Goal: Information Seeking & Learning: Compare options

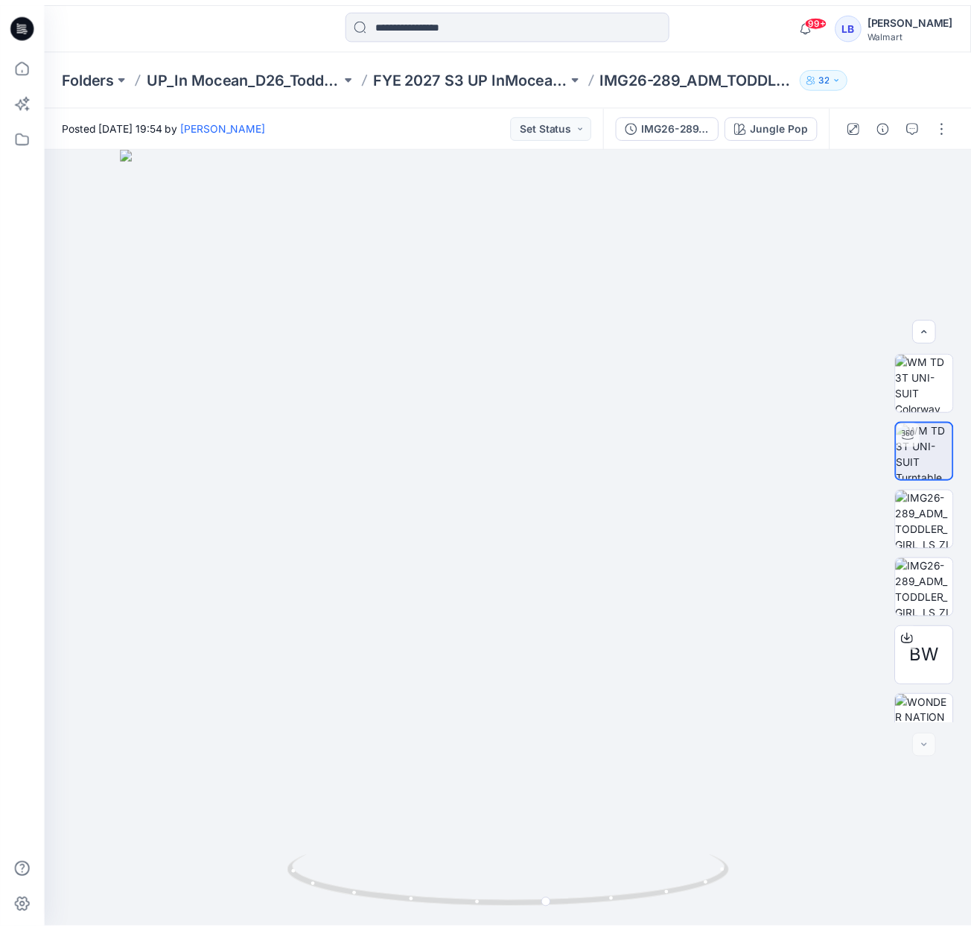
scroll to position [30, 0]
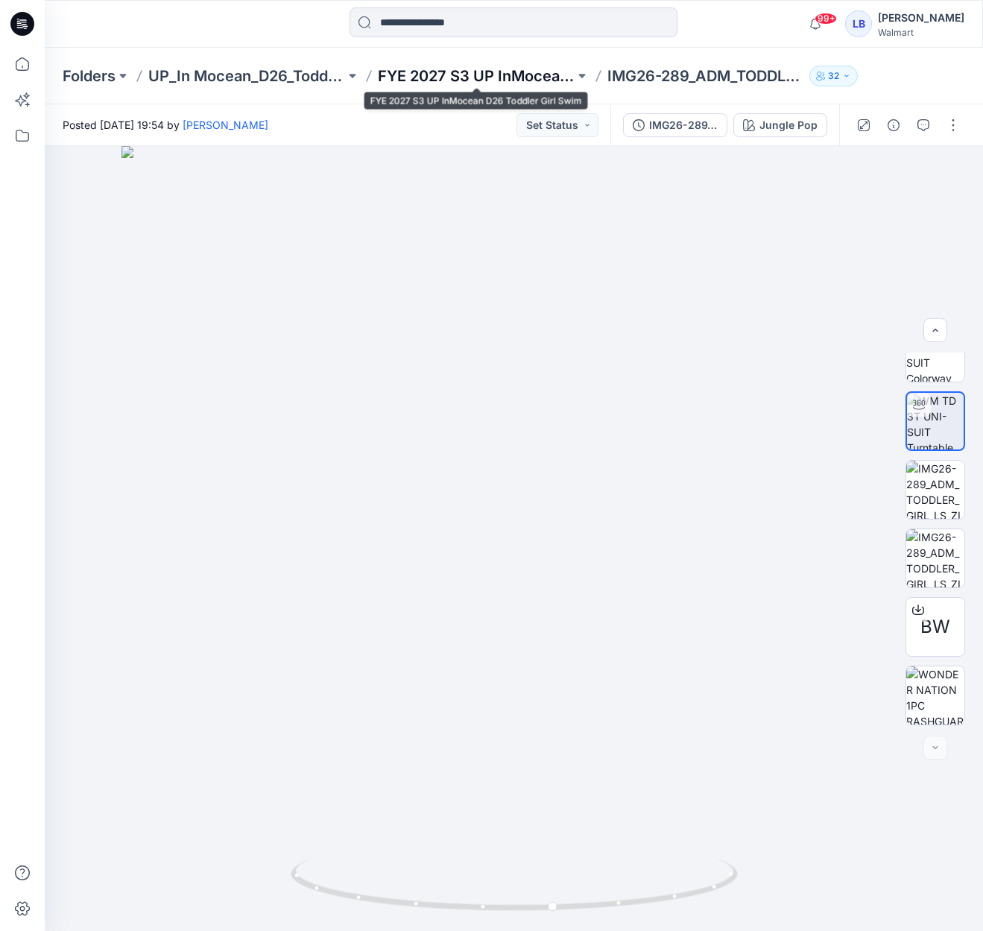
click at [491, 71] on p "FYE 2027 S3 UP InMocean D26 Toddler Girl Swim" at bounding box center [476, 76] width 197 height 21
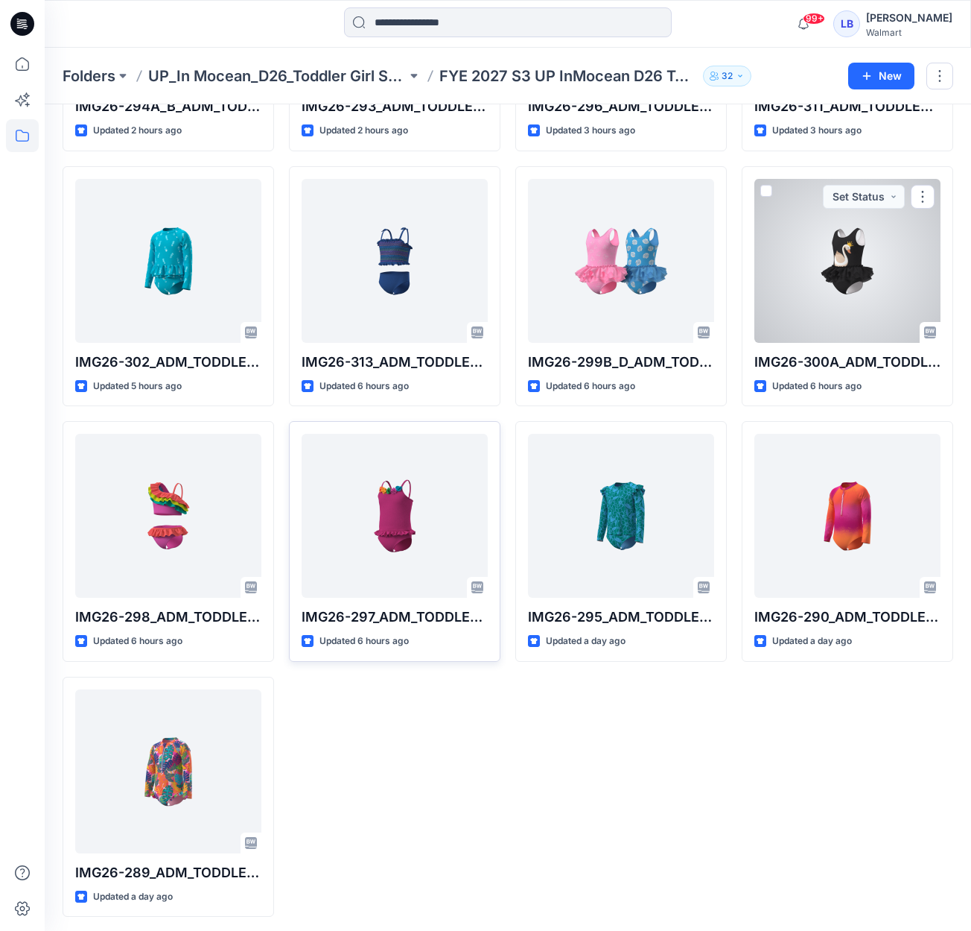
scroll to position [256, 0]
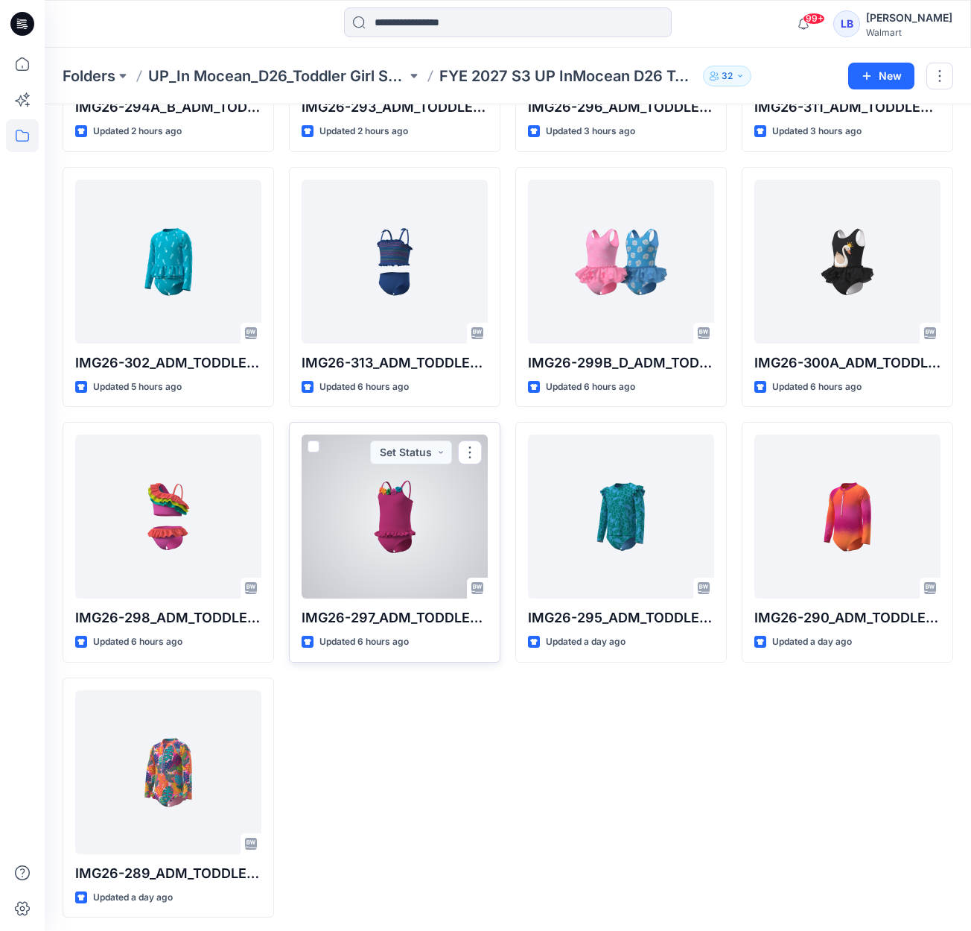
click at [455, 531] on div at bounding box center [395, 516] width 186 height 164
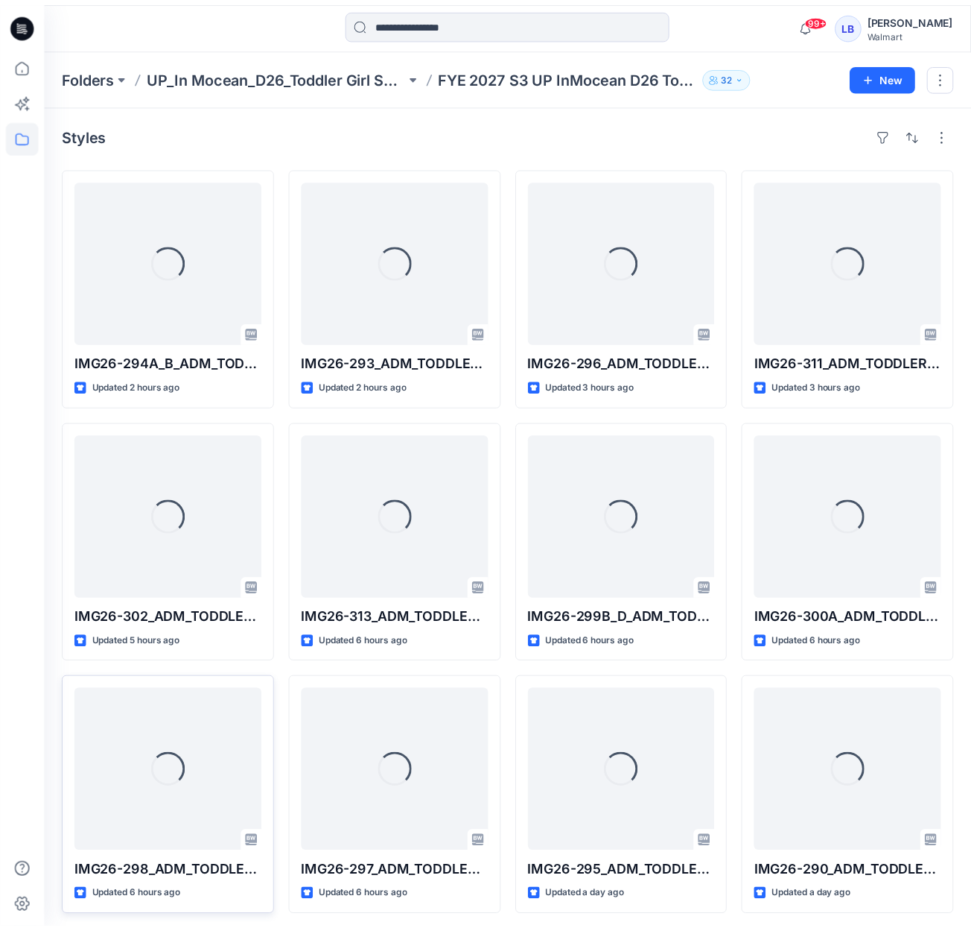
scroll to position [256, 0]
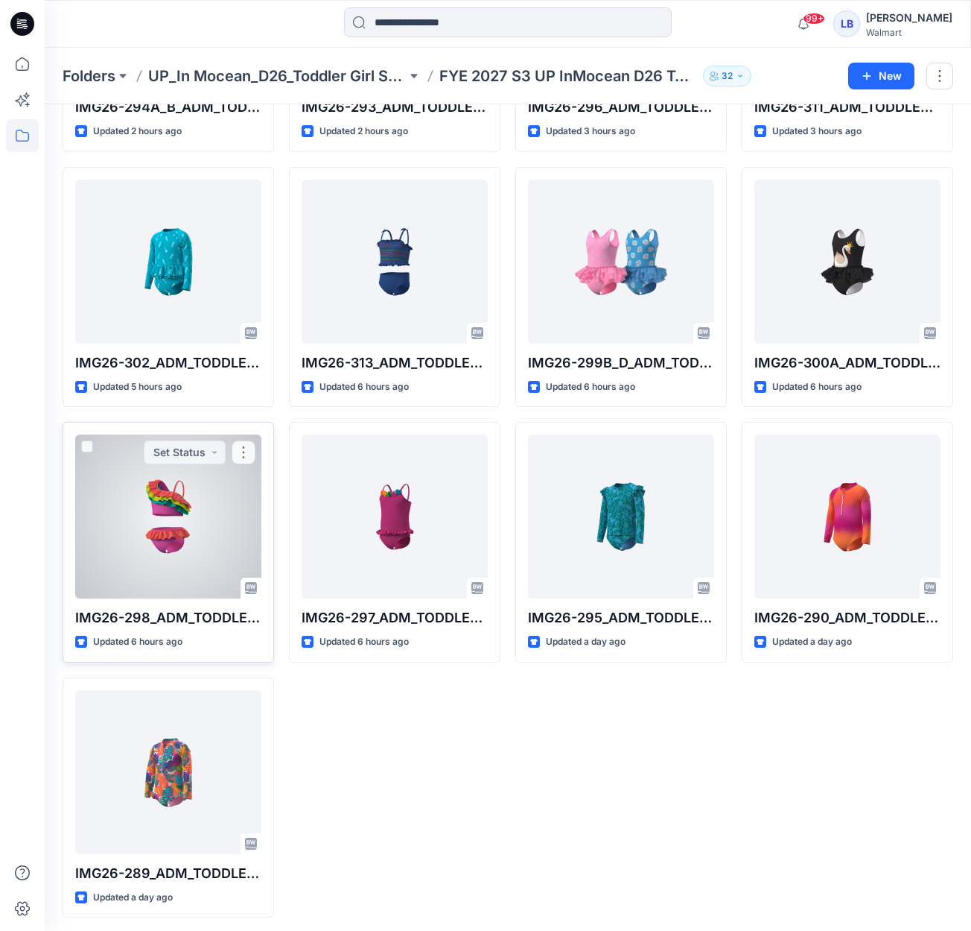
click at [180, 525] on div at bounding box center [168, 516] width 186 height 164
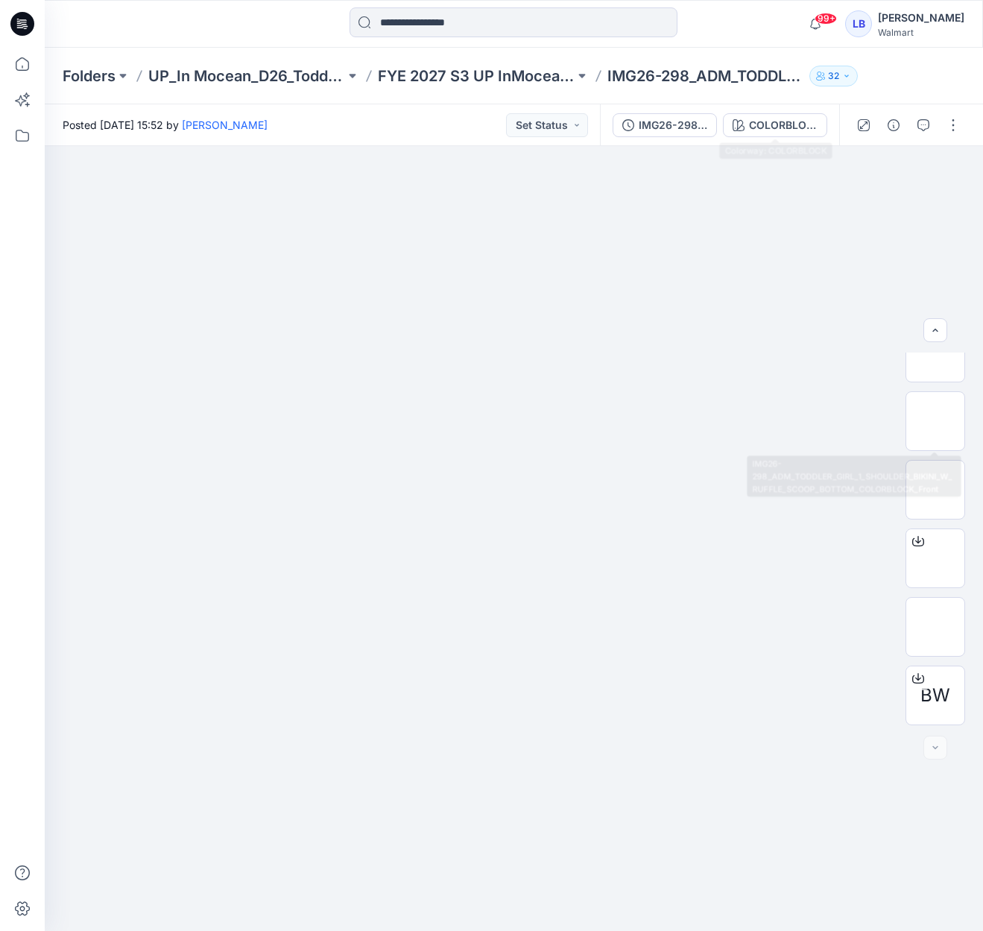
scroll to position [98, 0]
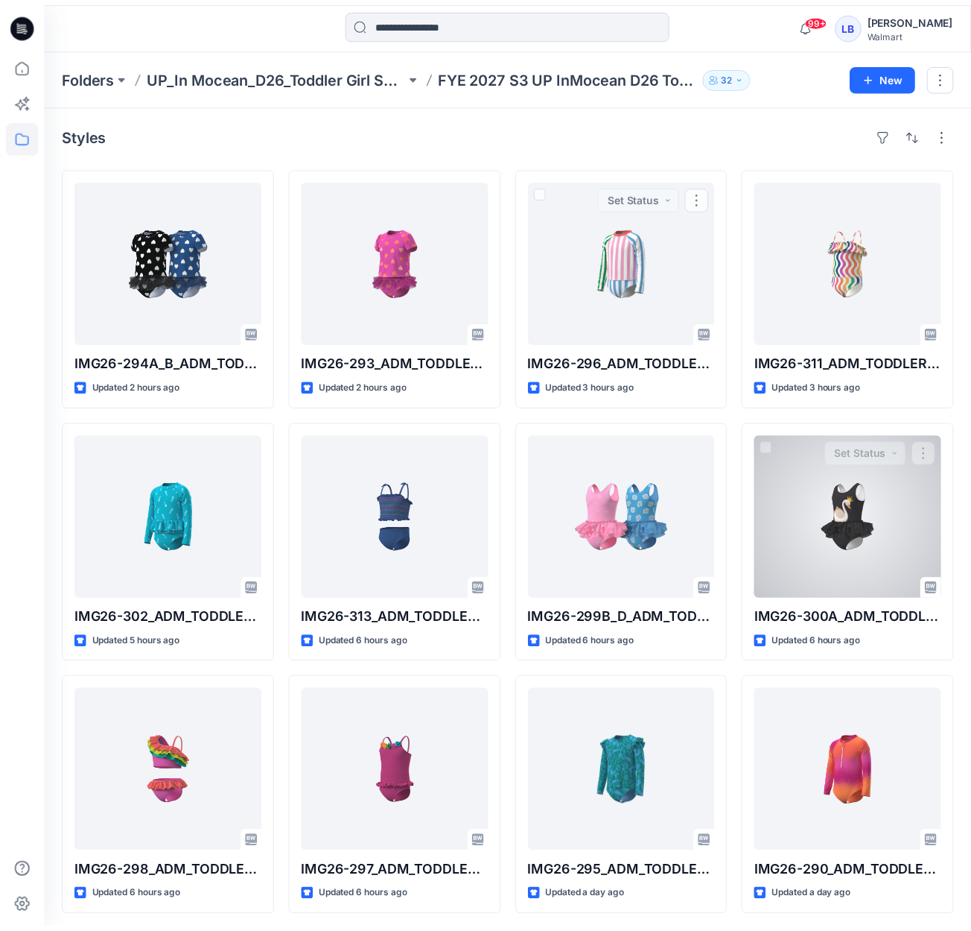
scroll to position [256, 0]
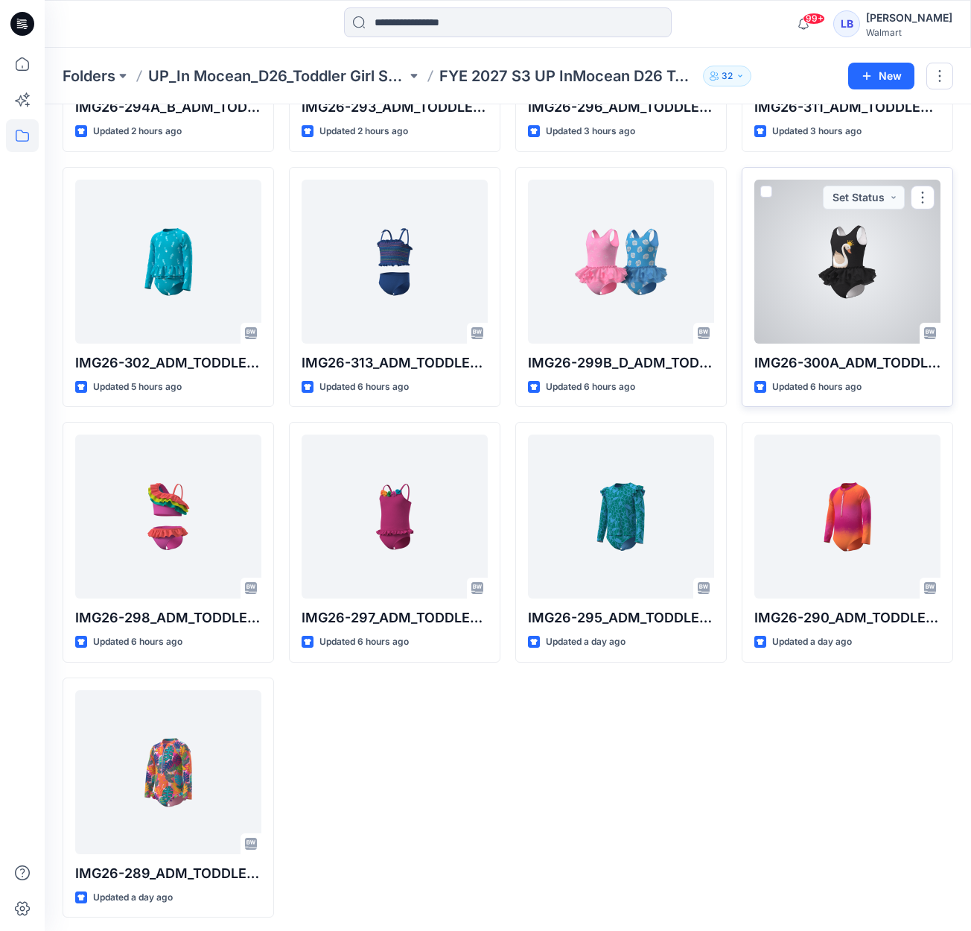
click at [848, 301] on div at bounding box center [848, 262] width 186 height 164
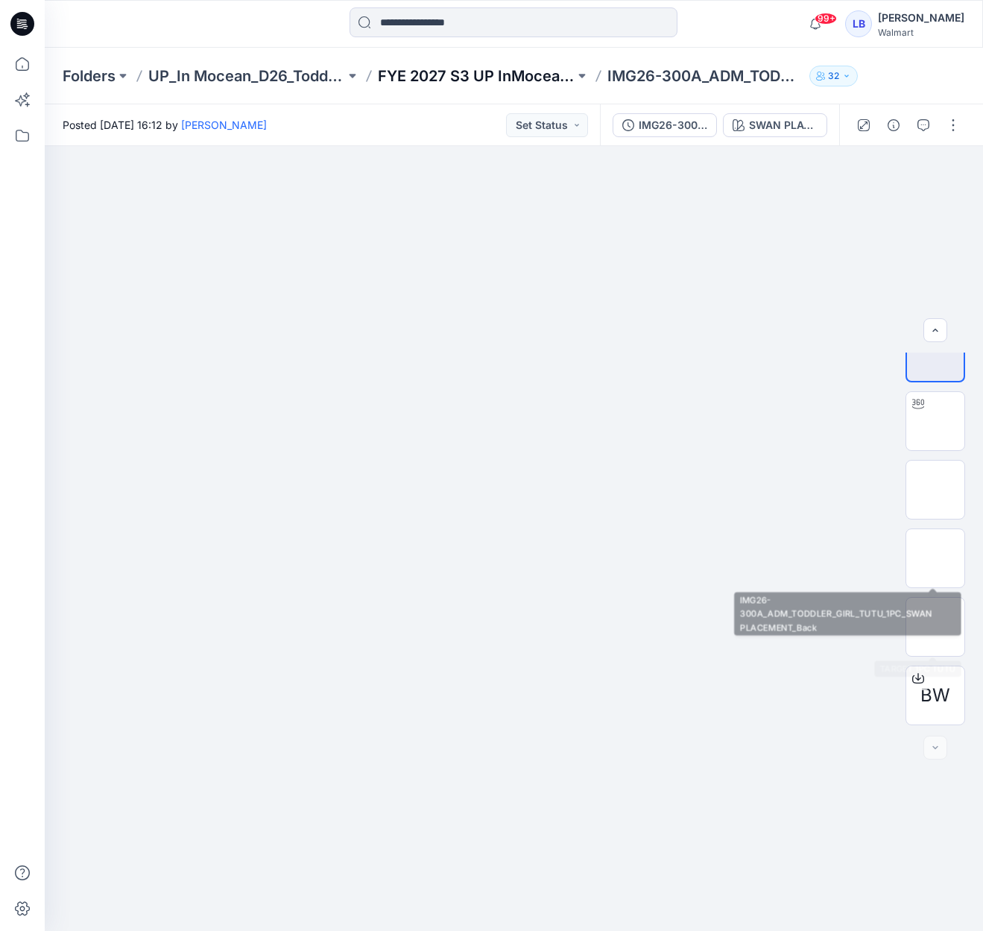
scroll to position [30, 0]
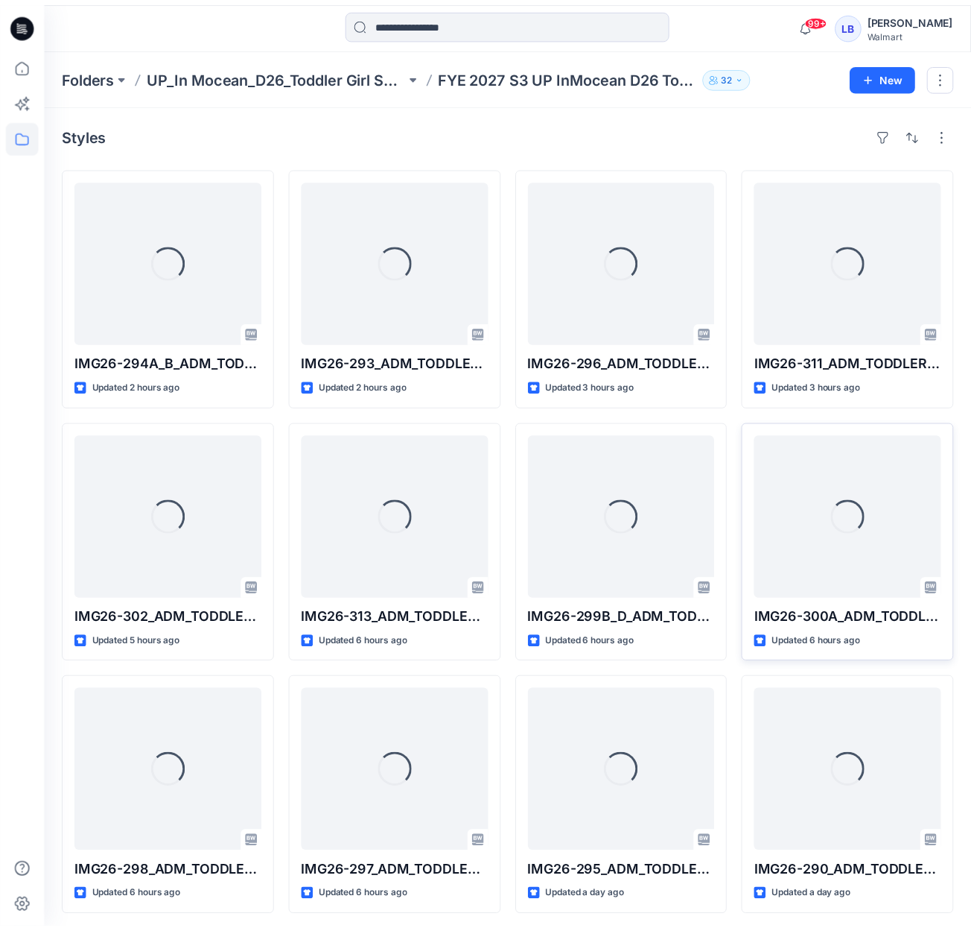
scroll to position [256, 0]
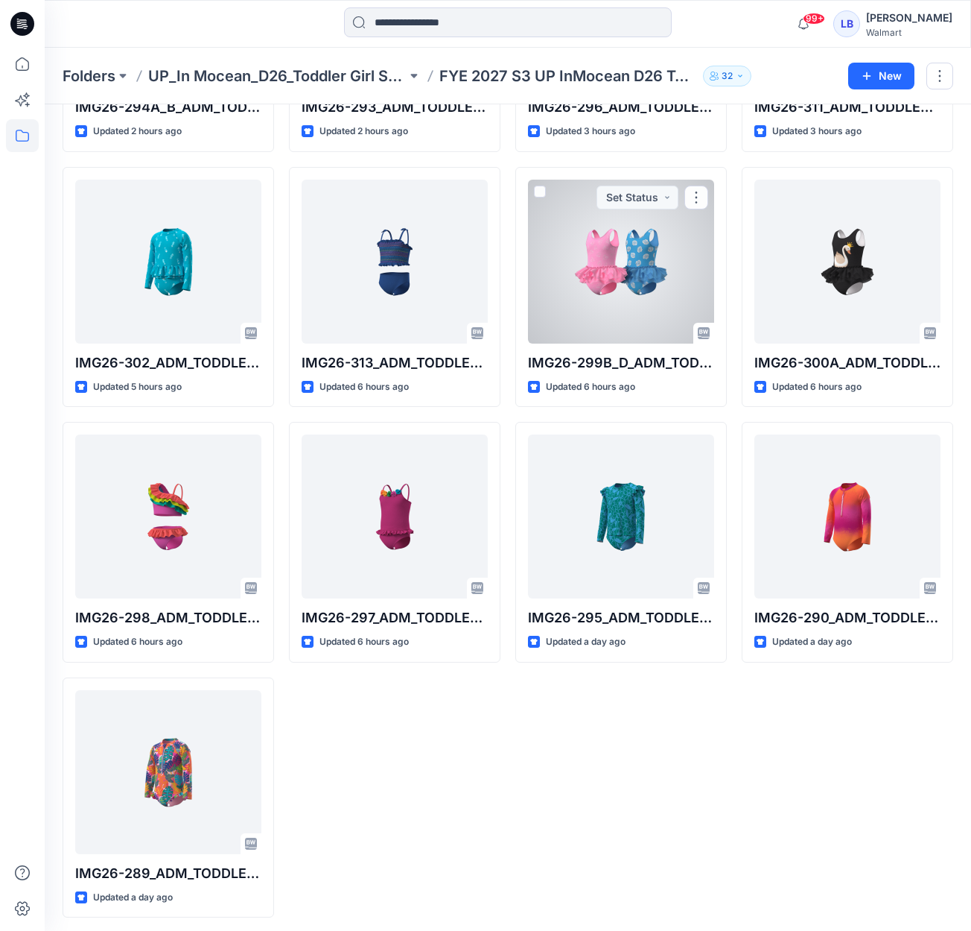
click at [664, 256] on div at bounding box center [621, 262] width 186 height 164
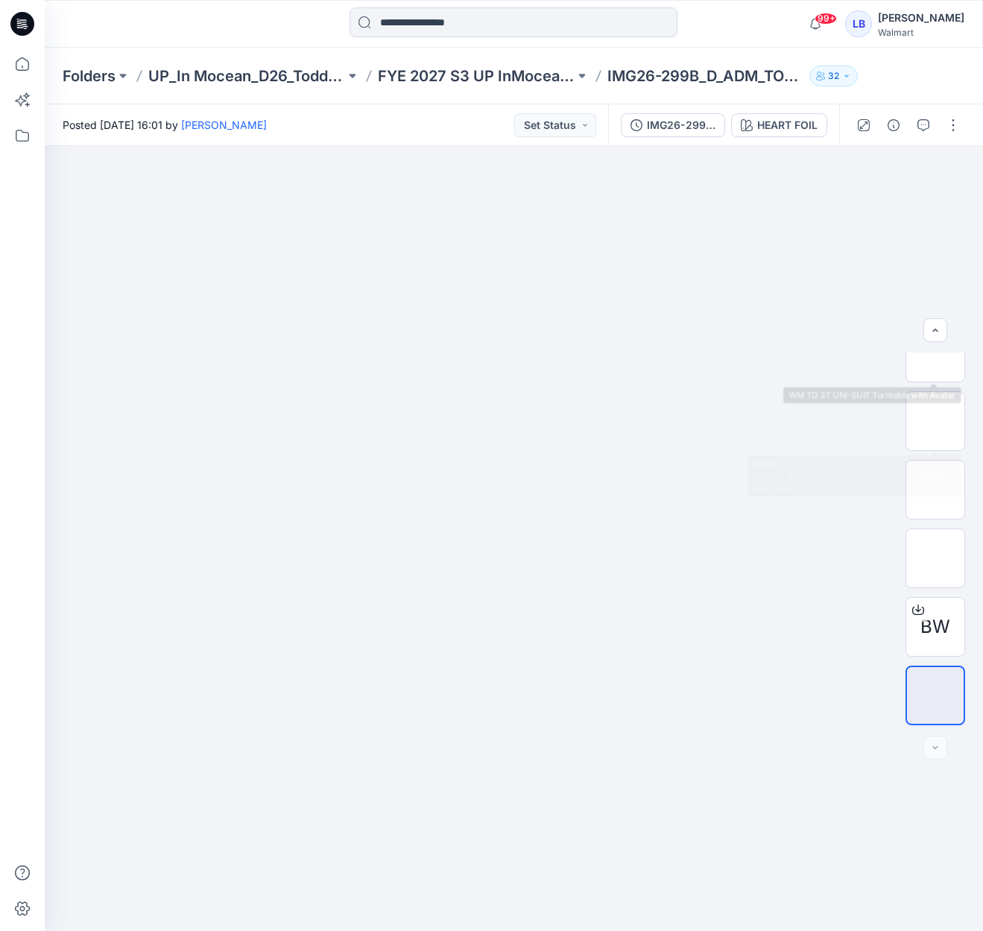
scroll to position [98, 0]
click at [782, 122] on div "HEART FOIL" at bounding box center [787, 125] width 60 height 16
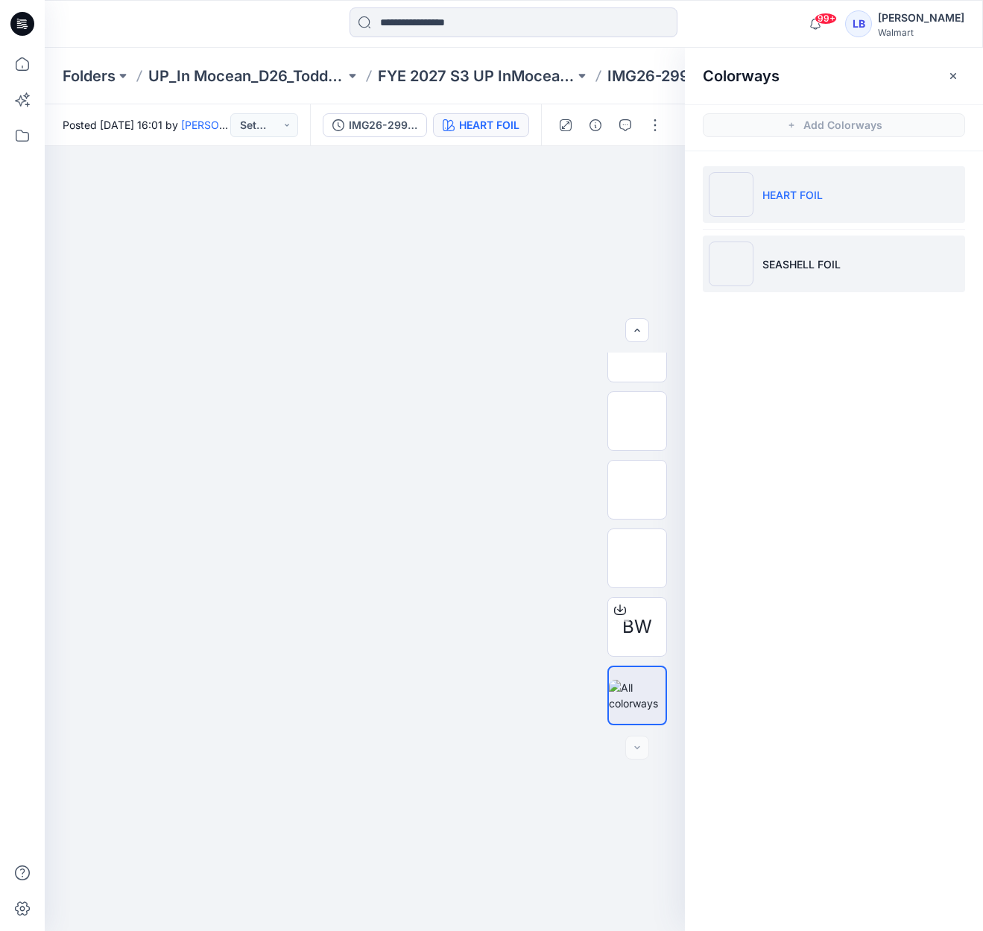
click at [790, 253] on li "SEASHELL FOIL" at bounding box center [834, 263] width 262 height 57
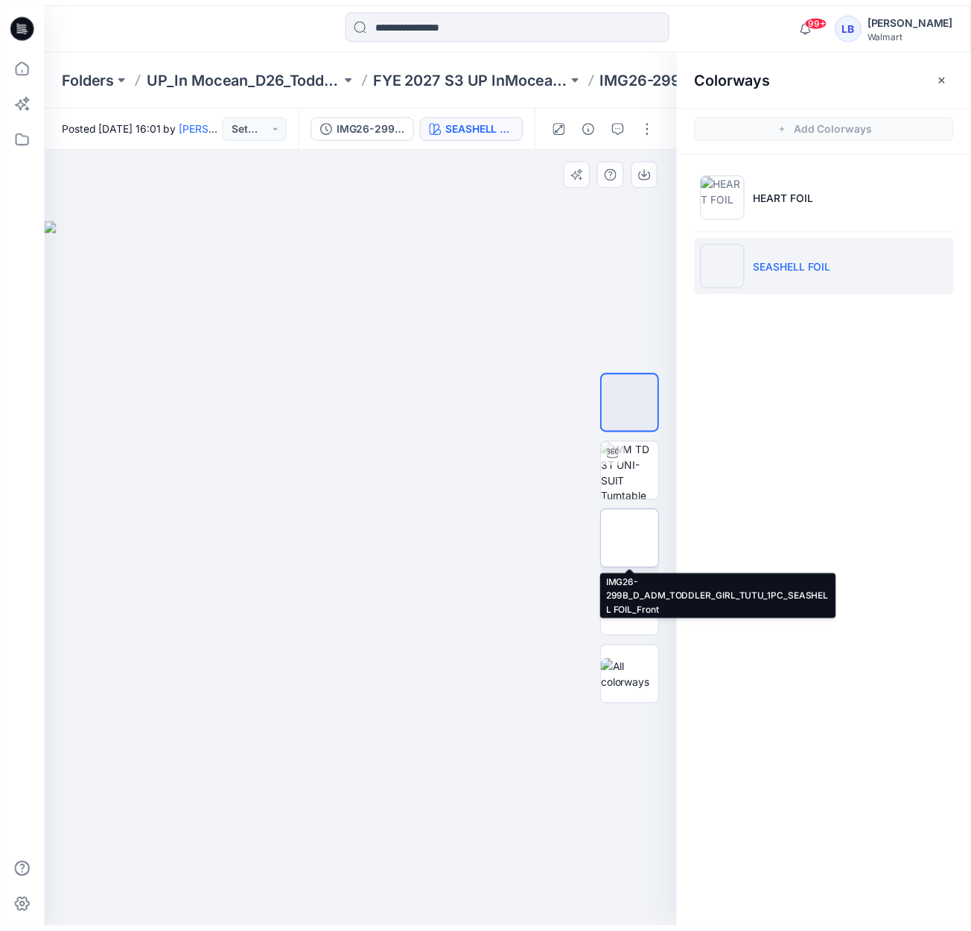
scroll to position [0, 0]
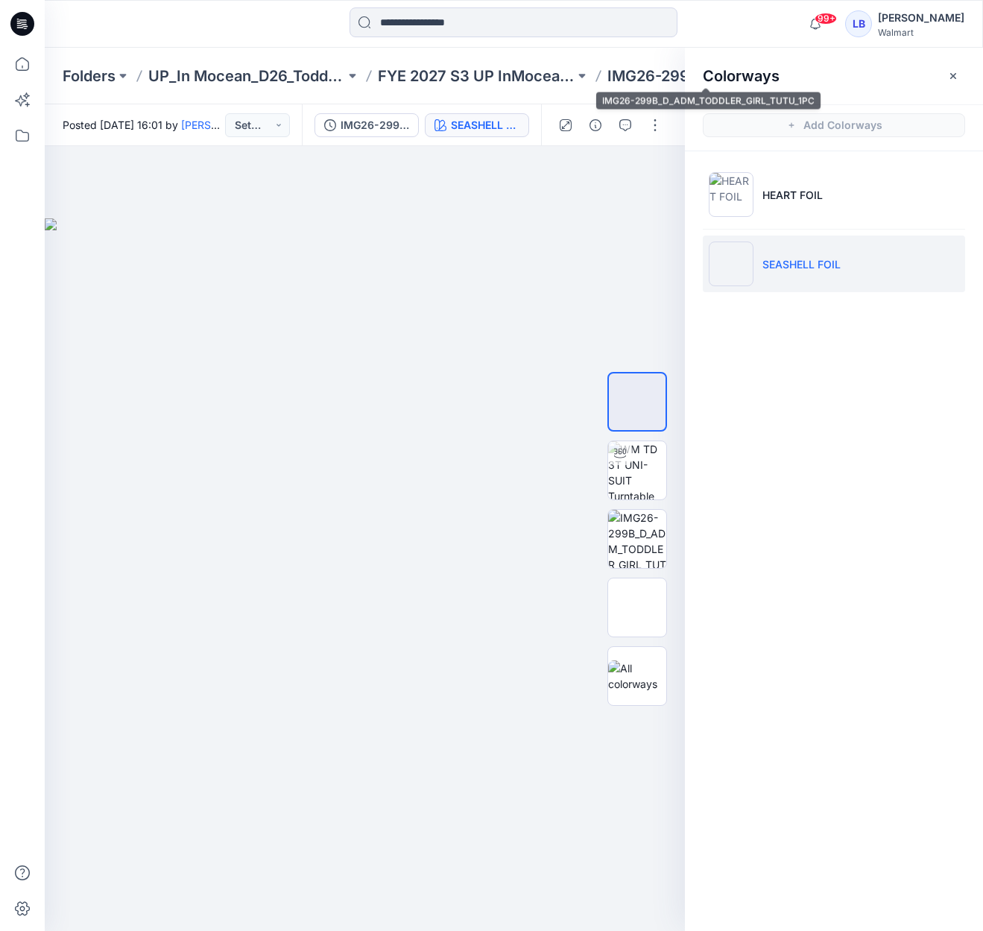
drag, startPoint x: 614, startPoint y: 73, endPoint x: 601, endPoint y: 75, distance: 12.8
click at [611, 74] on p "IMG26-299B_D_ADM_TODDLER_GIRL_TUTU_1PC" at bounding box center [705, 76] width 197 height 21
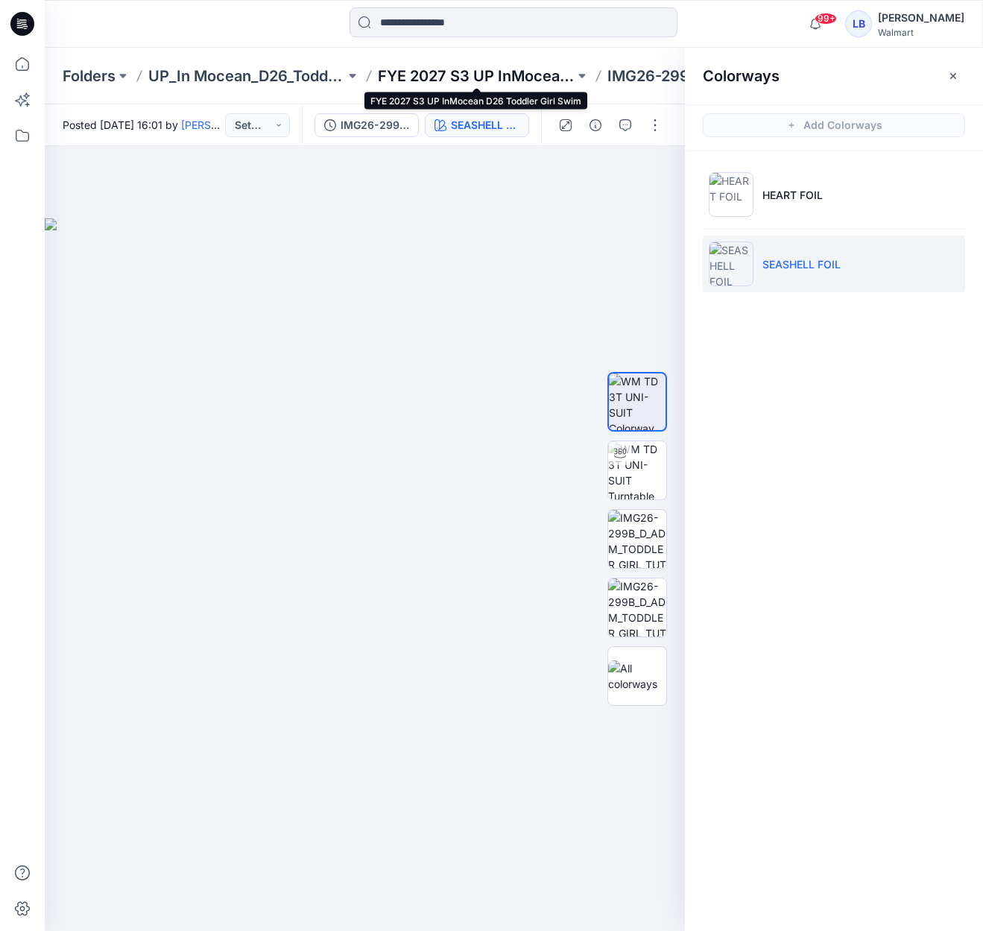
click at [526, 75] on p "FYE 2027 S3 UP InMocean D26 Toddler Girl Swim" at bounding box center [476, 76] width 197 height 21
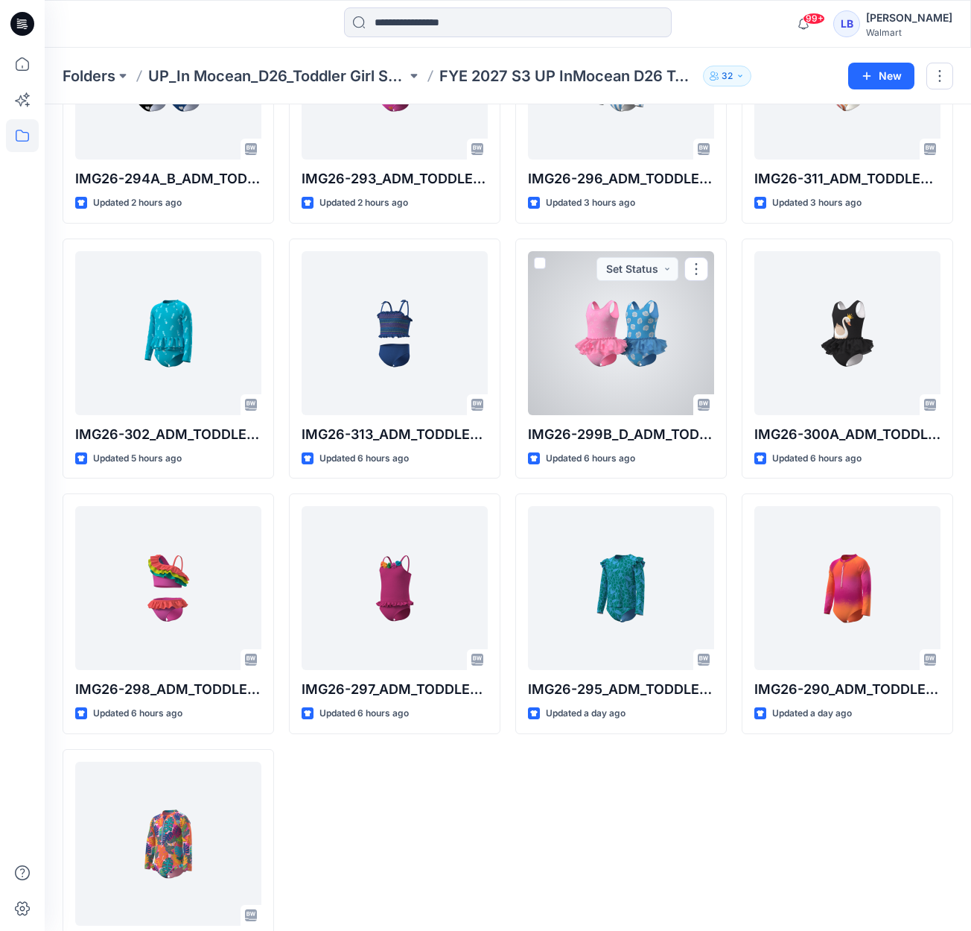
scroll to position [230, 0]
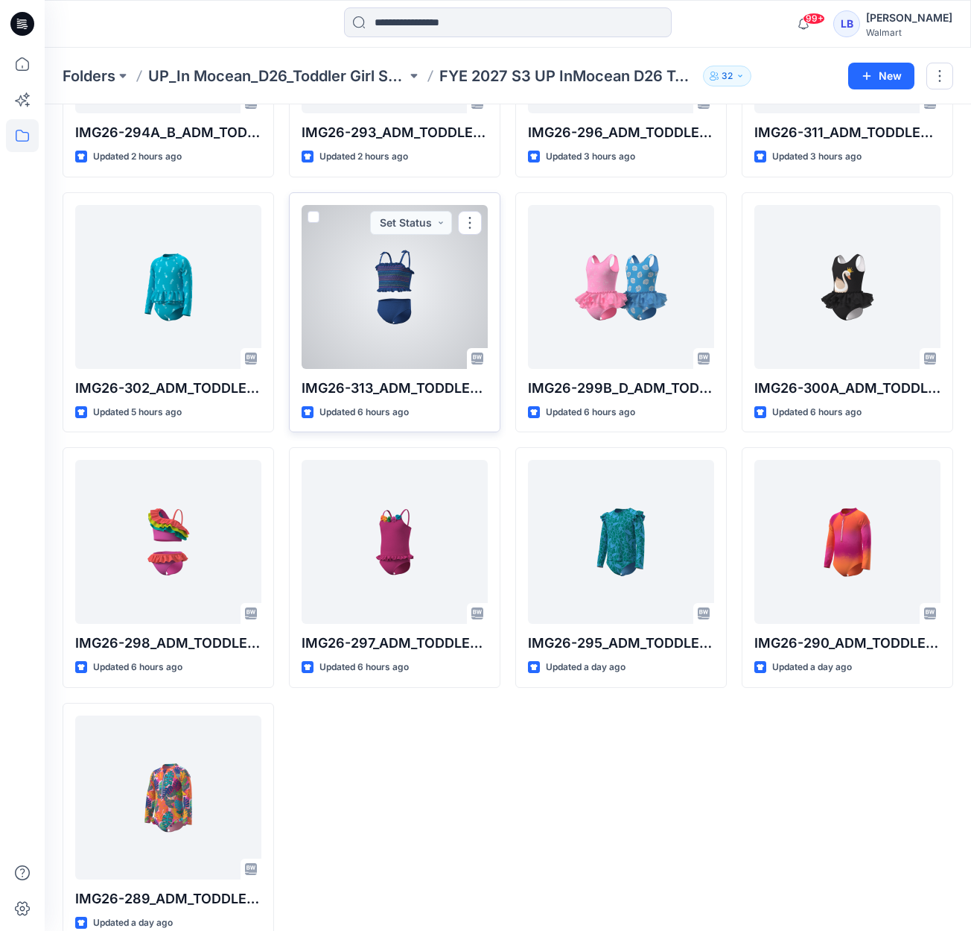
click at [413, 344] on div at bounding box center [395, 287] width 186 height 164
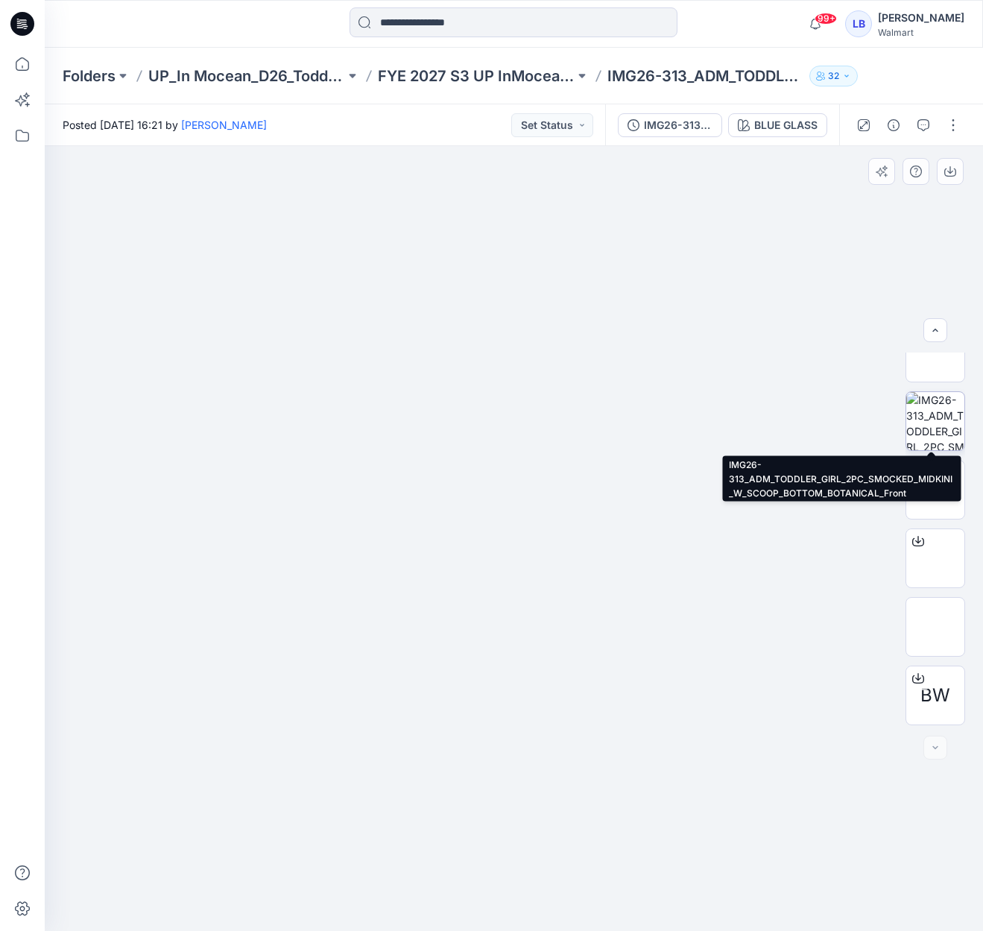
scroll to position [98, 0]
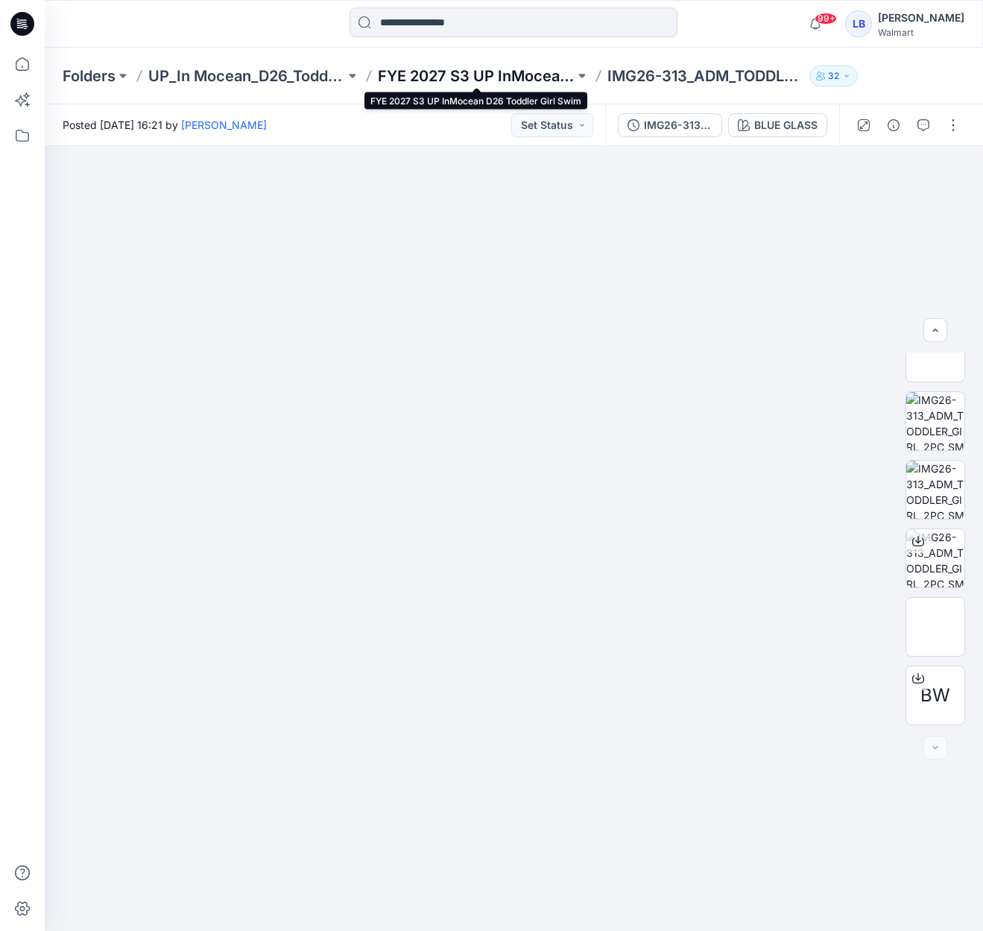
click at [487, 70] on p "FYE 2027 S3 UP InMocean D26 Toddler Girl Swim" at bounding box center [476, 76] width 197 height 21
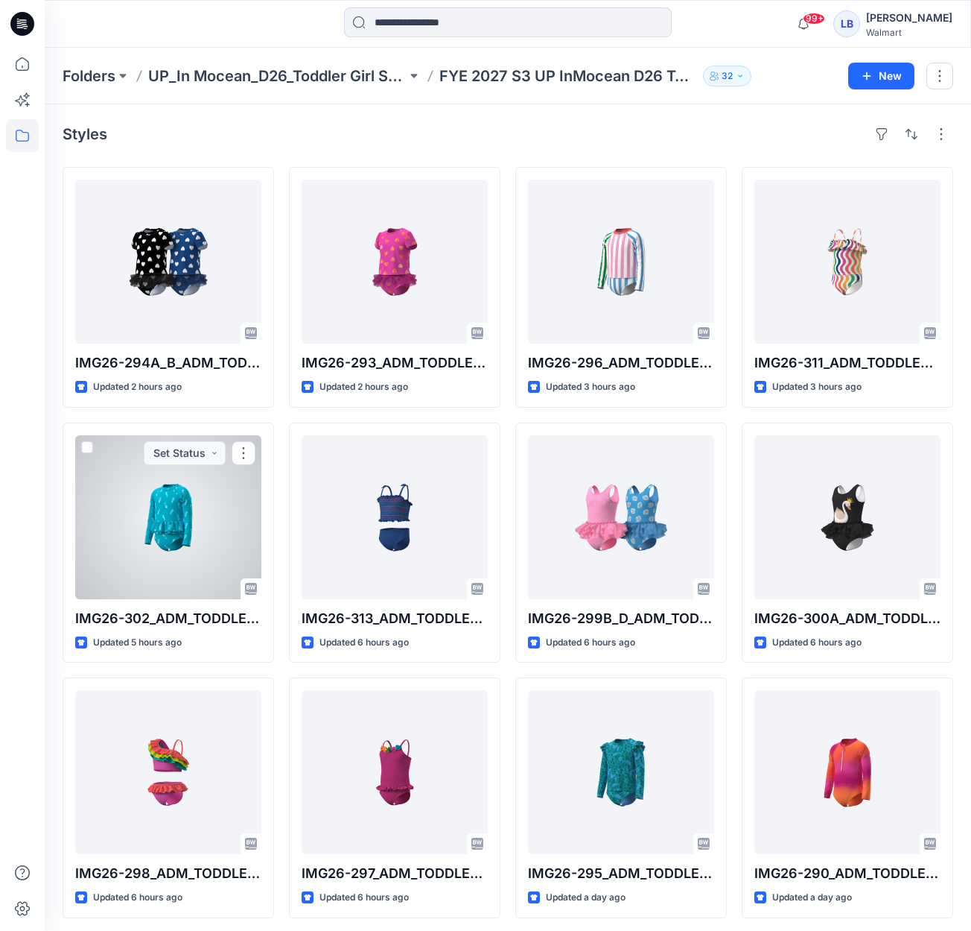
drag, startPoint x: 181, startPoint y: 518, endPoint x: 541, endPoint y: 496, distance: 360.5
click at [181, 518] on div at bounding box center [168, 517] width 186 height 164
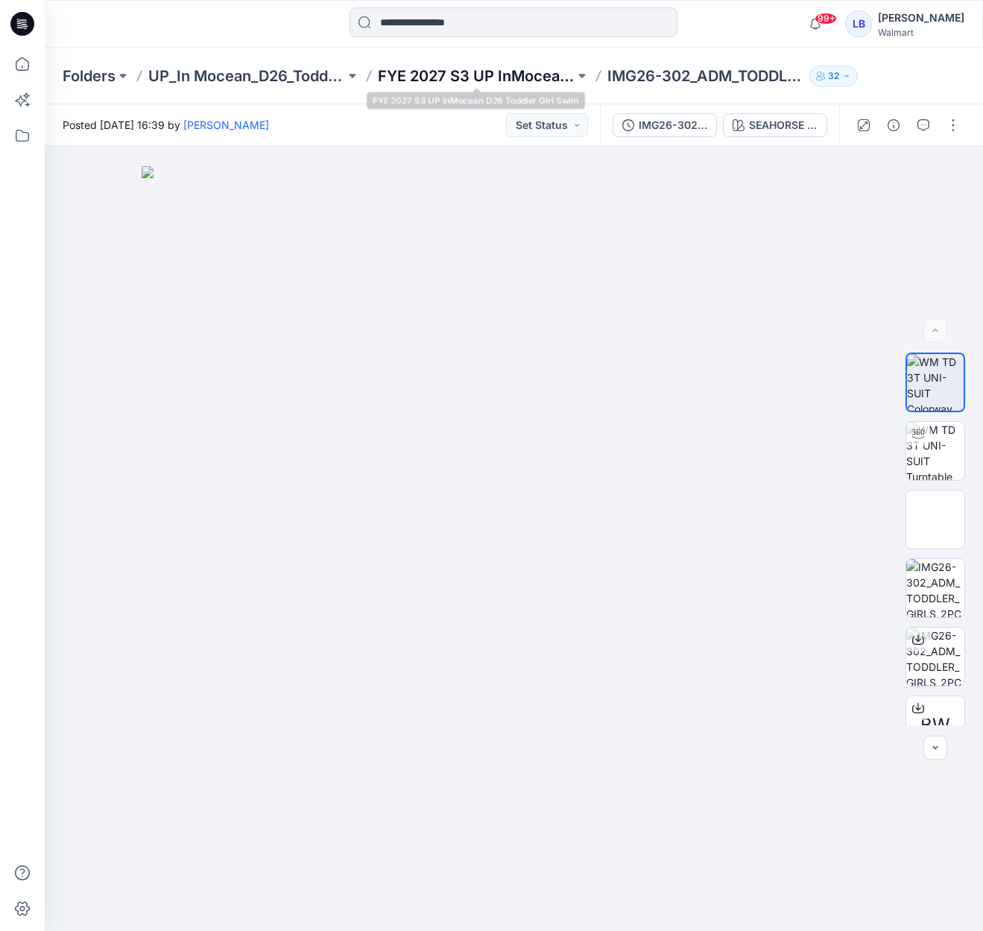
click at [526, 82] on p "FYE 2027 S3 UP InMocean D26 Toddler Girl Swim" at bounding box center [476, 76] width 197 height 21
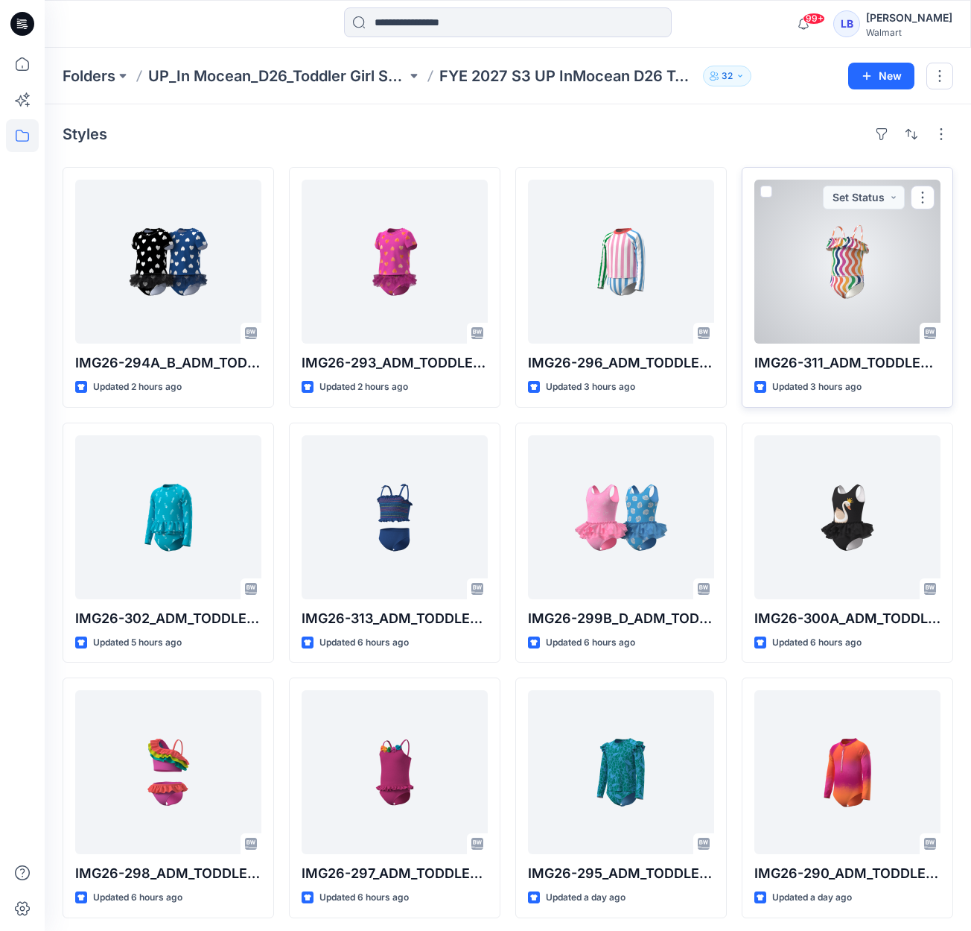
click at [869, 296] on div at bounding box center [848, 262] width 186 height 164
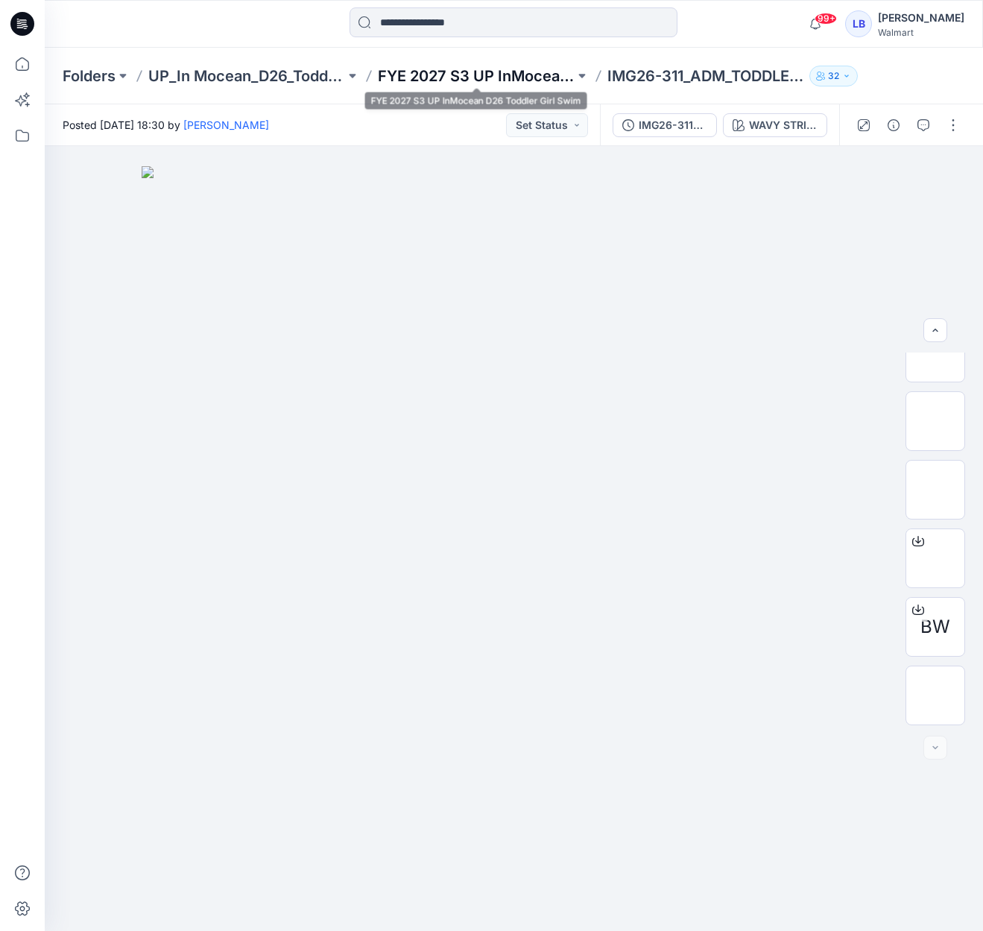
click at [484, 75] on p "FYE 2027 S3 UP InMocean D26 Toddler Girl Swim" at bounding box center [476, 76] width 197 height 21
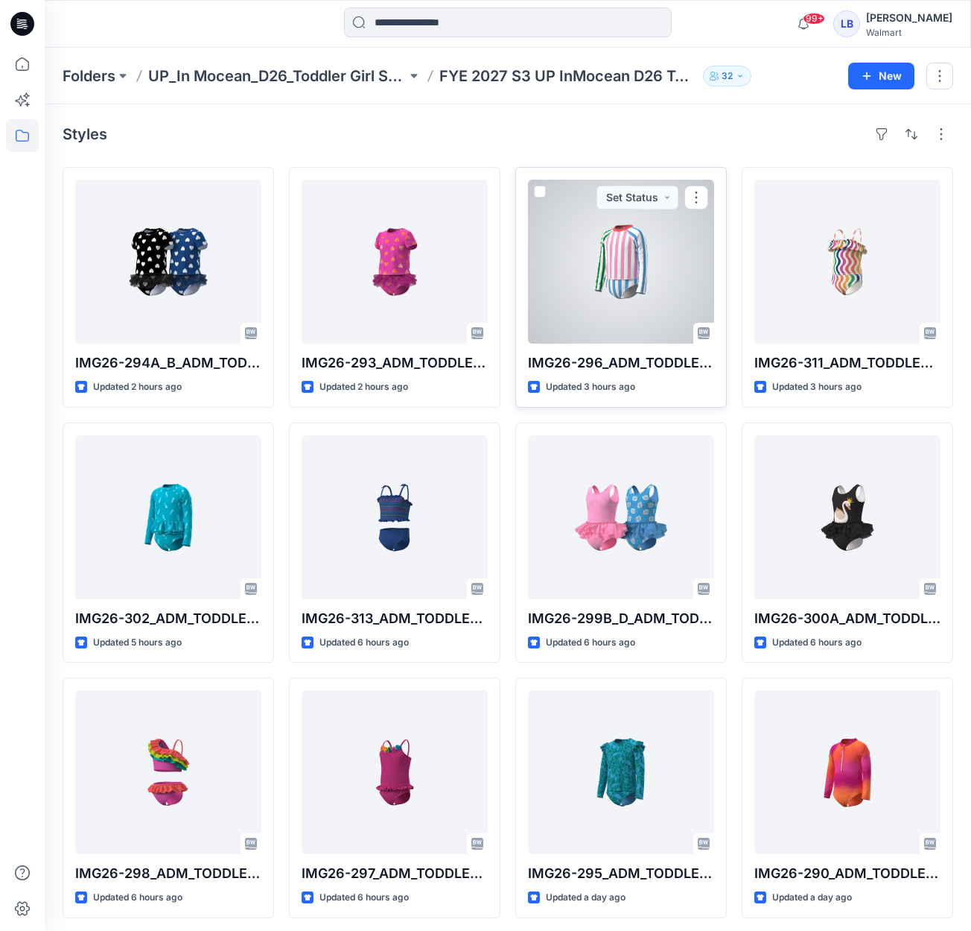
click at [571, 269] on div at bounding box center [621, 262] width 186 height 164
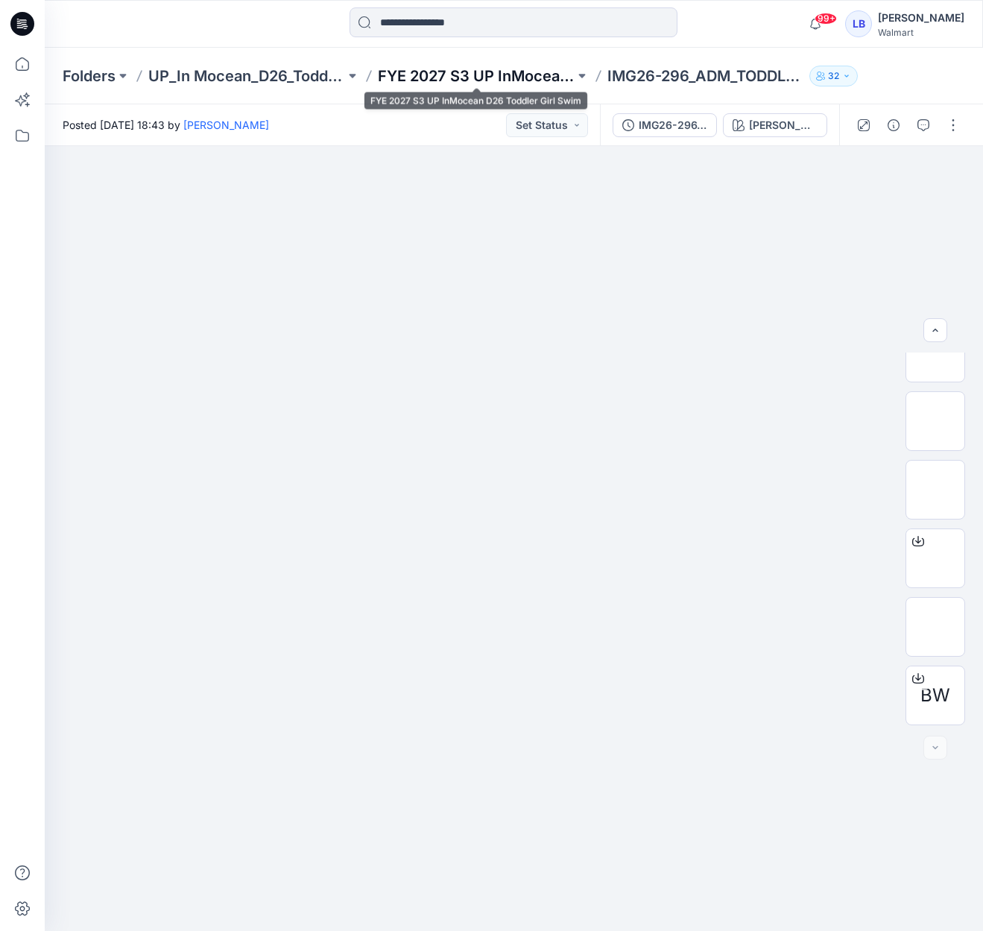
click at [454, 80] on p "FYE 2027 S3 UP InMocean D26 Toddler Girl Swim" at bounding box center [476, 76] width 197 height 21
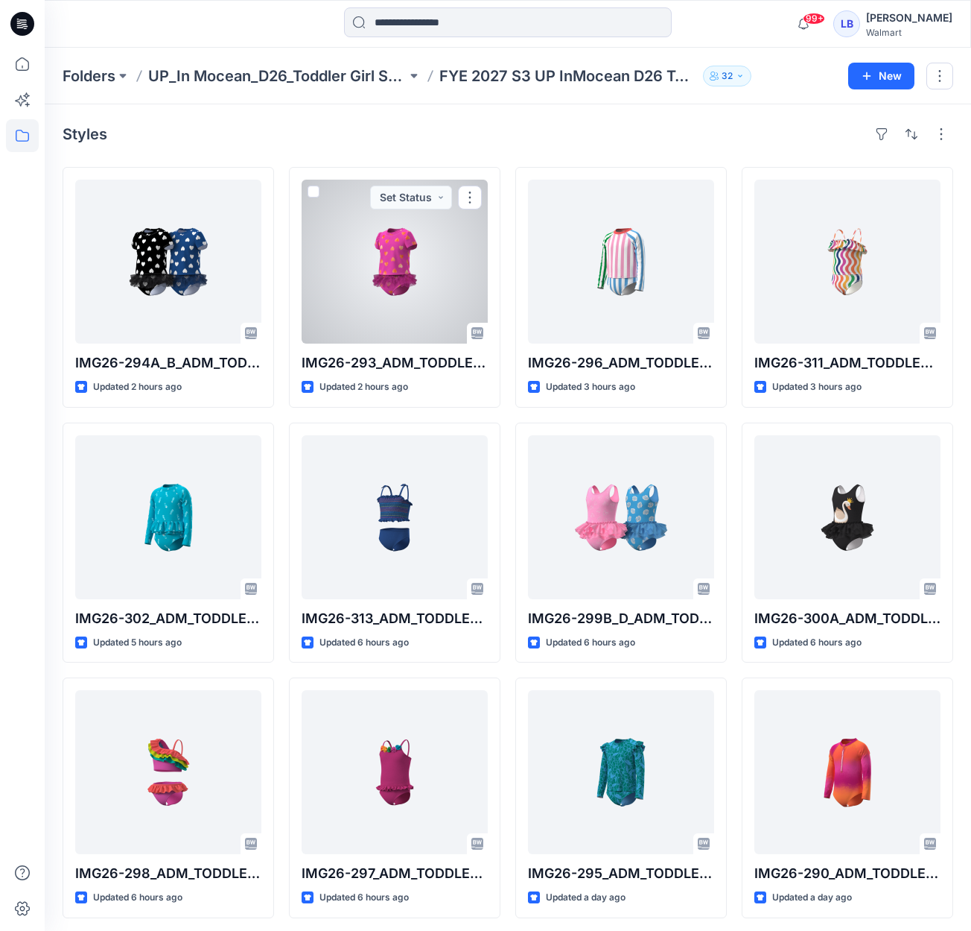
drag, startPoint x: 431, startPoint y: 270, endPoint x: 753, endPoint y: 295, distance: 322.8
click at [433, 270] on div at bounding box center [395, 262] width 186 height 164
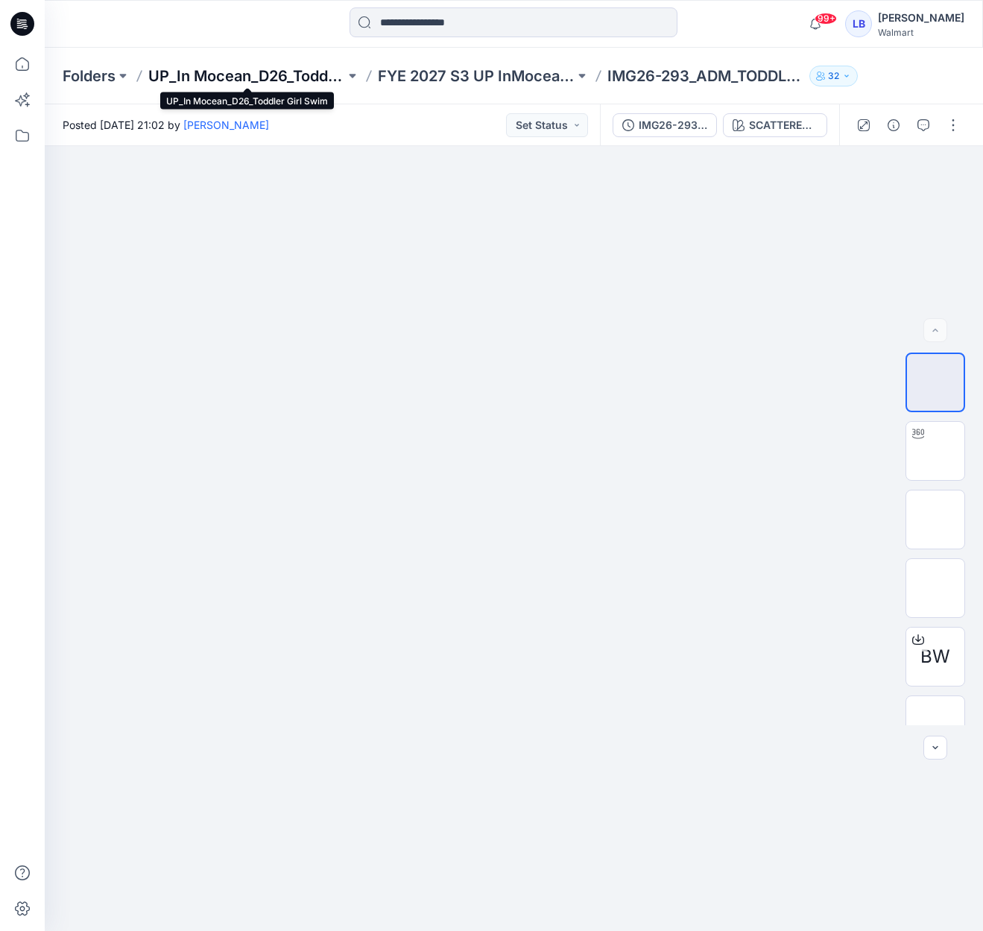
click at [290, 70] on p "UP_In Mocean_D26_Toddler Girl Swim" at bounding box center [246, 76] width 197 height 21
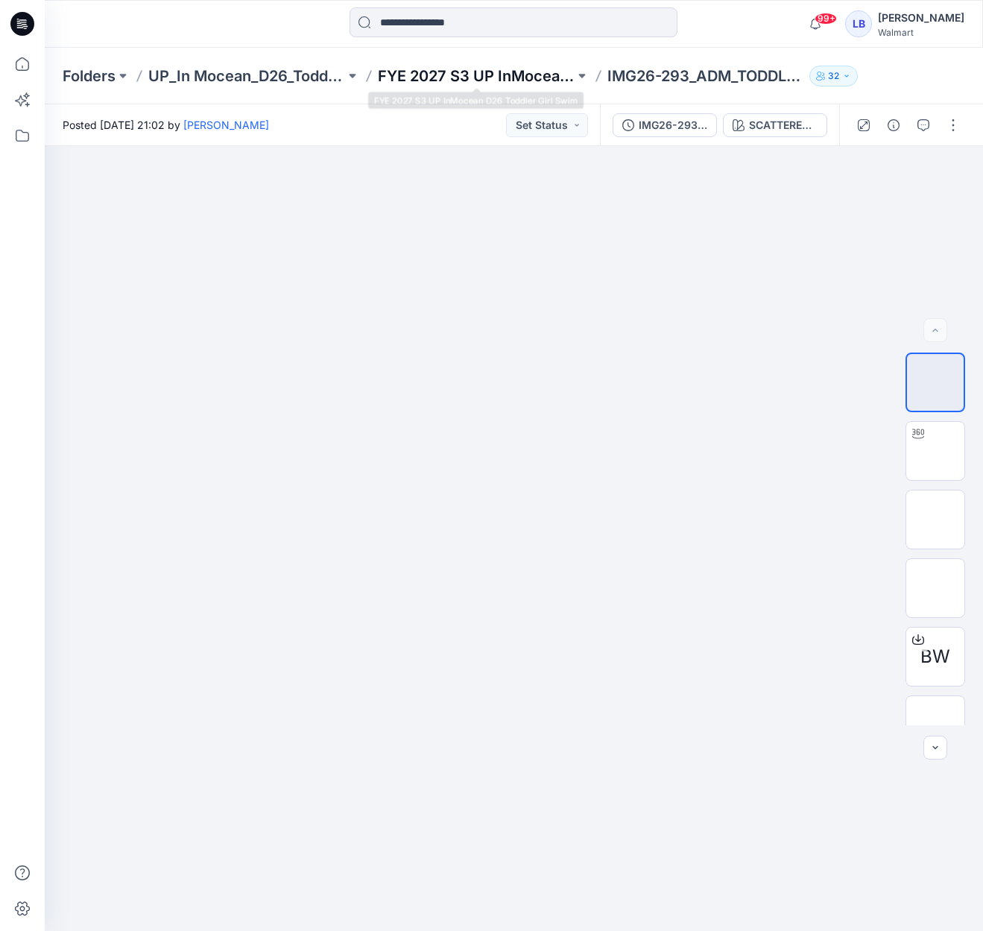
click at [469, 72] on p "FYE 2027 S3 UP InMocean D26 Toddler Girl Swim" at bounding box center [476, 76] width 197 height 21
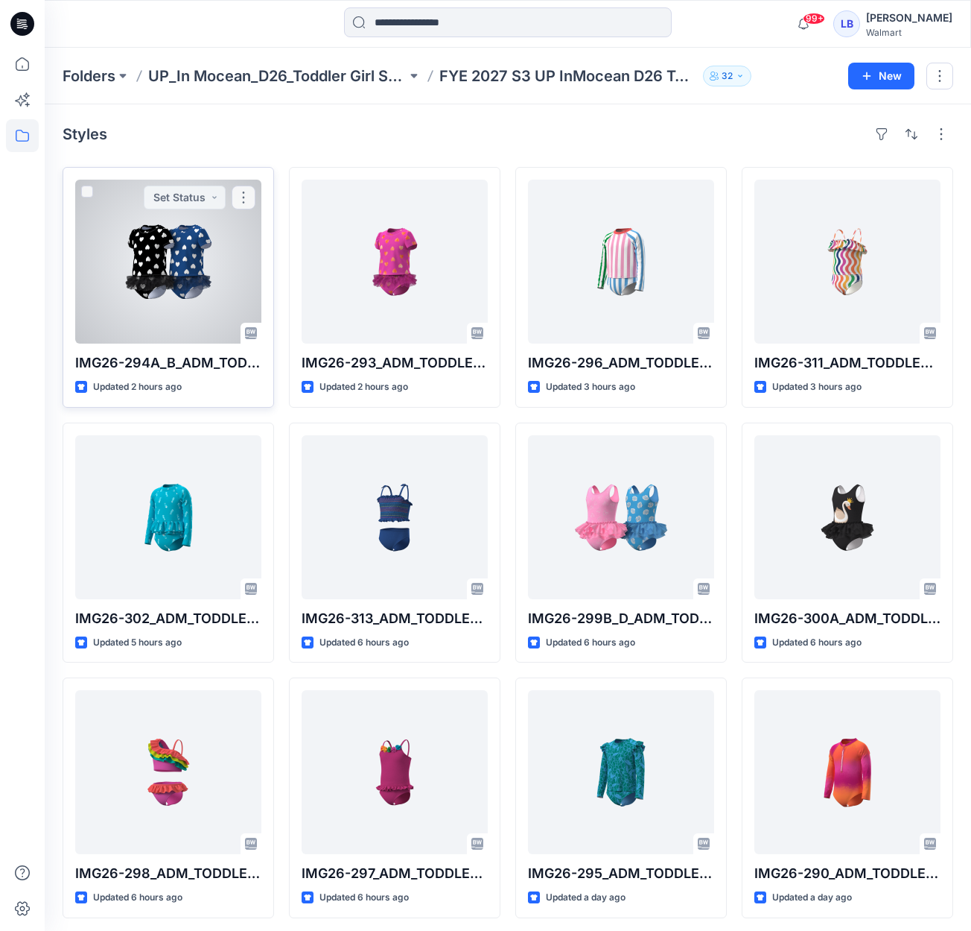
click at [197, 271] on div at bounding box center [168, 262] width 186 height 164
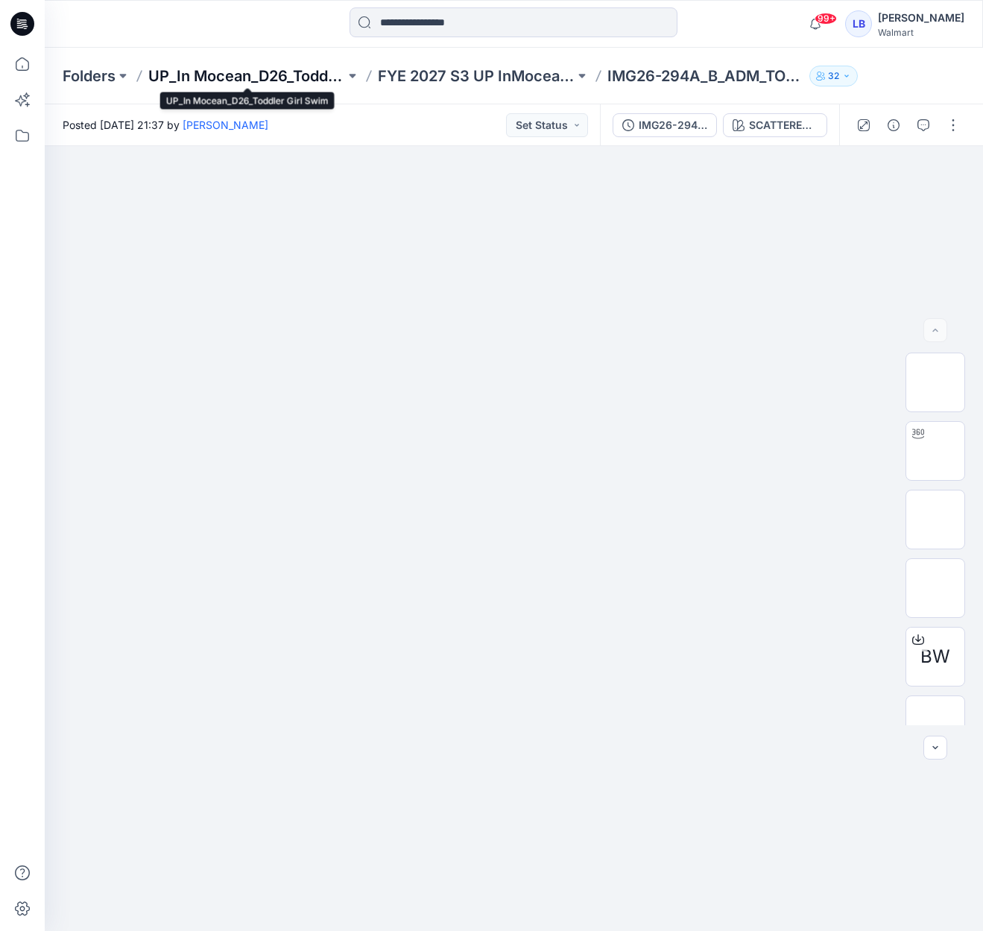
click at [194, 81] on p "UP_In Mocean_D26_Toddler Girl Swim" at bounding box center [246, 76] width 197 height 21
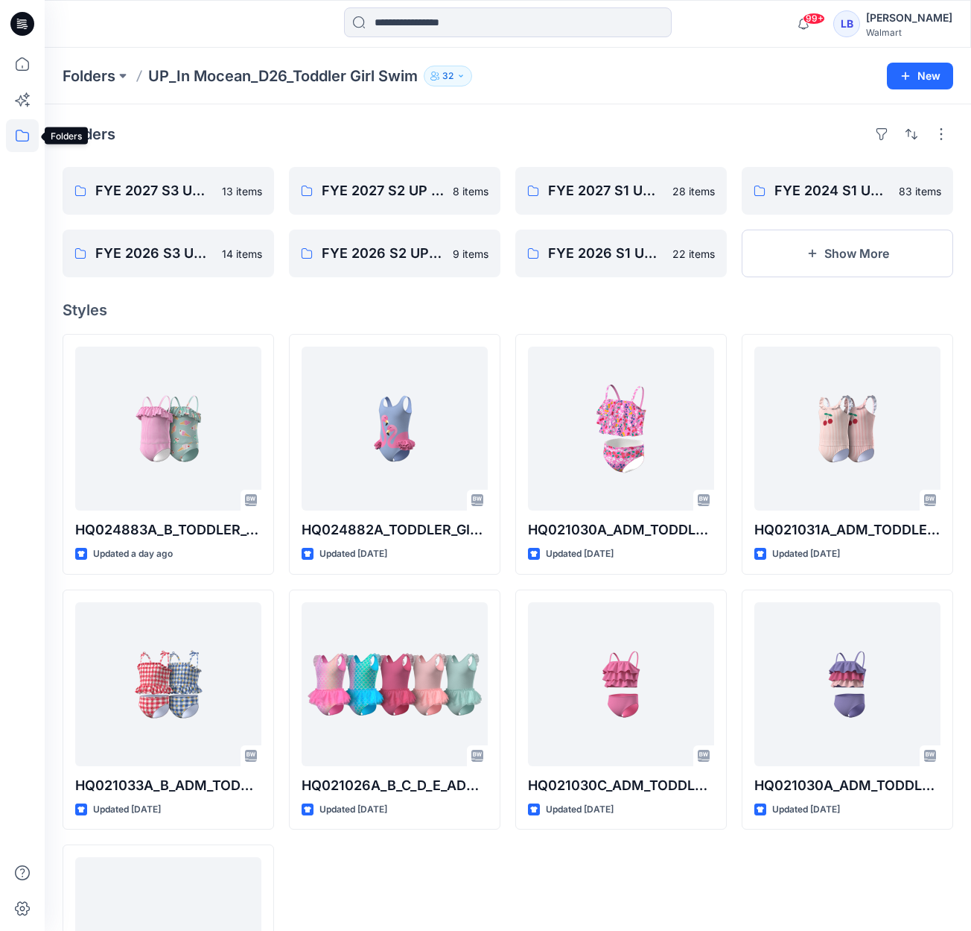
click at [21, 132] on icon at bounding box center [22, 135] width 33 height 33
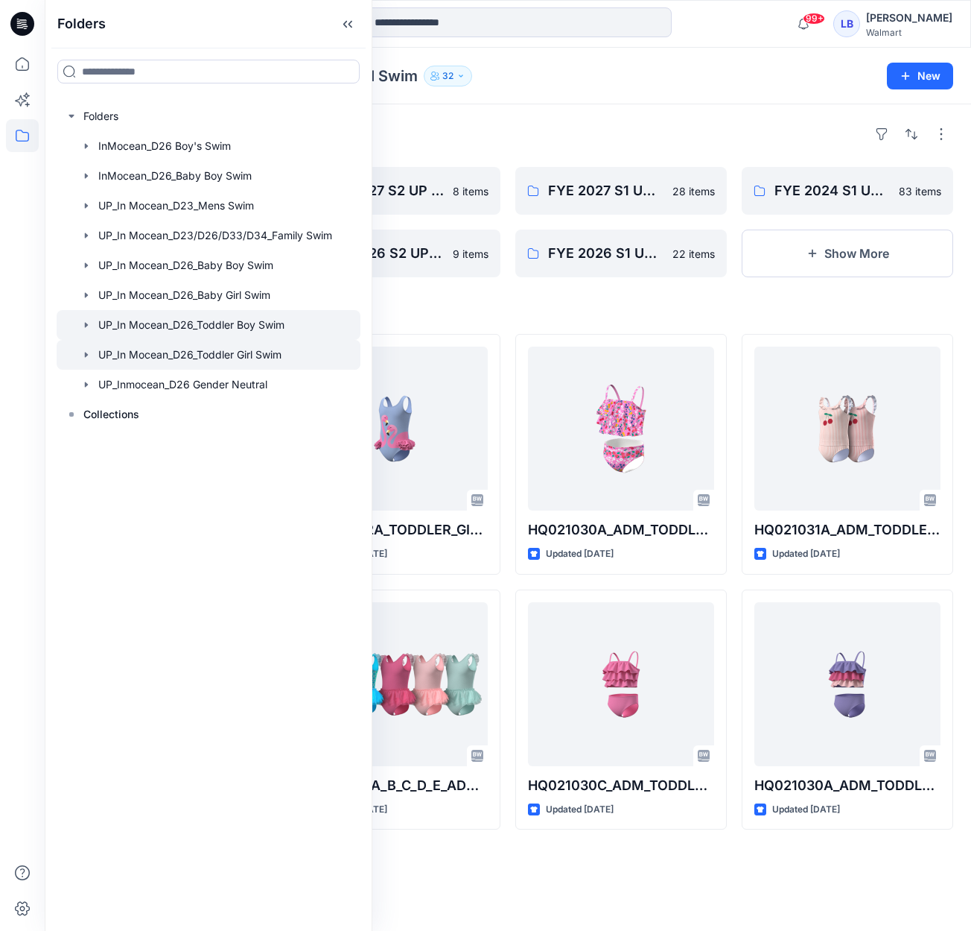
click at [237, 332] on div at bounding box center [209, 325] width 304 height 30
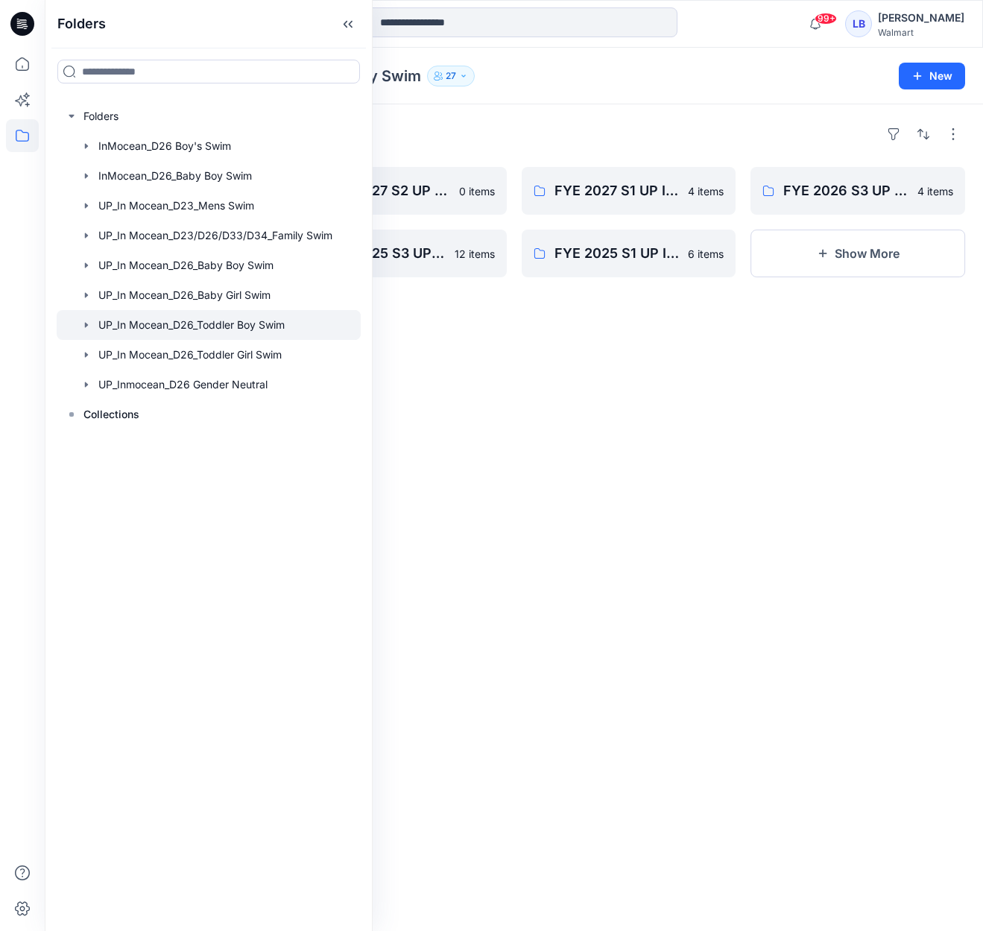
click at [580, 91] on div "Folders UP_In Mocean_D26_Toddler Boy Swim 27 New" at bounding box center [514, 76] width 938 height 57
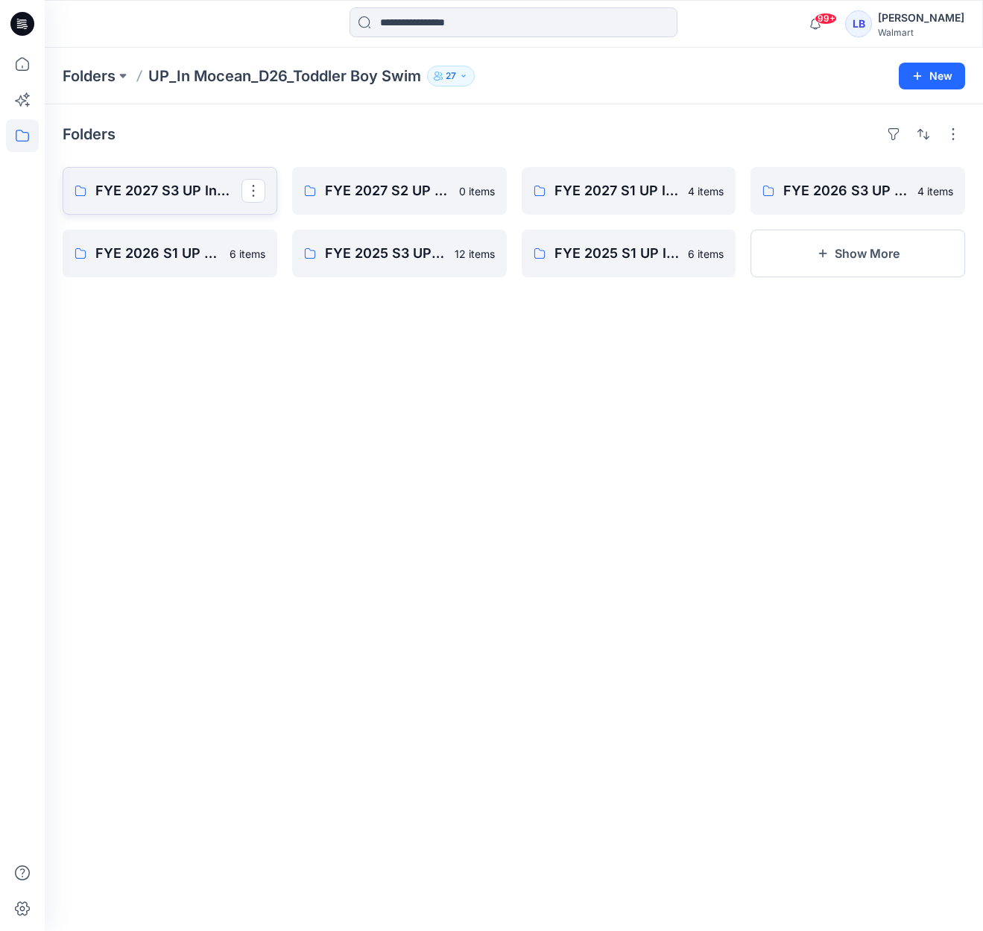
click at [179, 196] on p "FYE 2027 S3 UP InMocean D26 Toddler Boy Swim" at bounding box center [168, 190] width 146 height 21
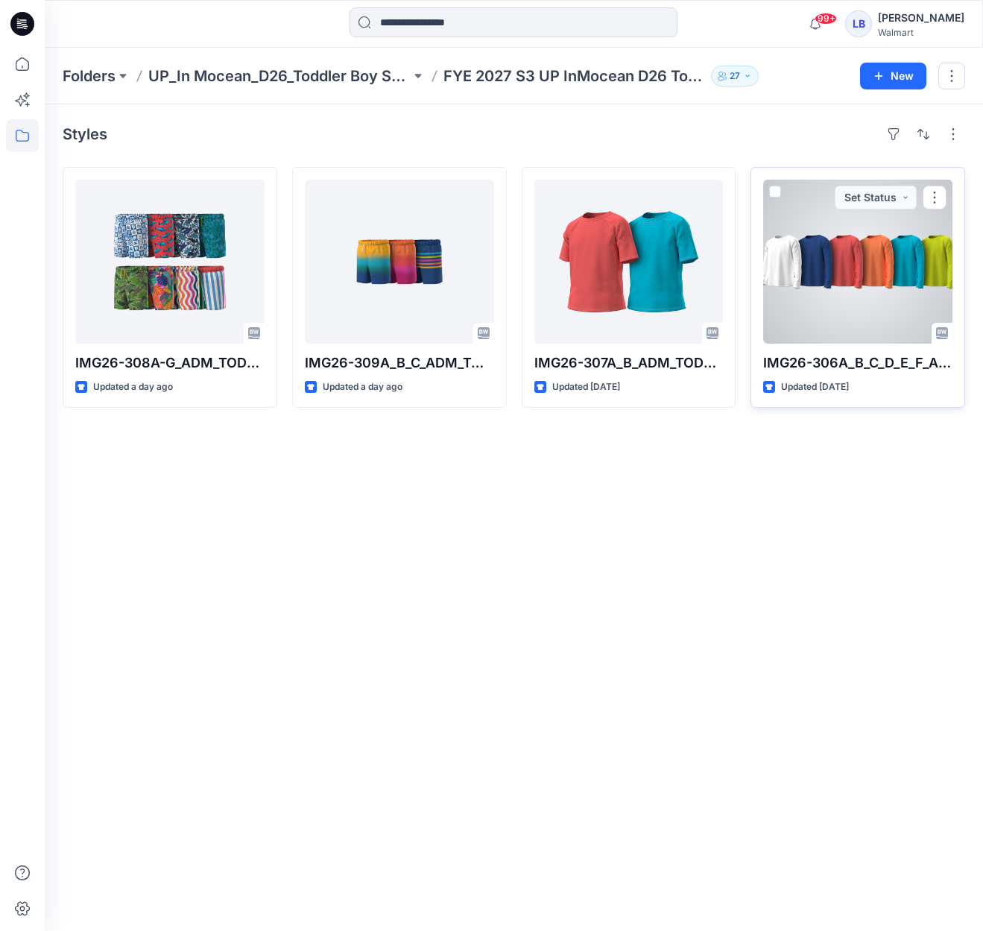
click at [843, 291] on div at bounding box center [857, 262] width 189 height 164
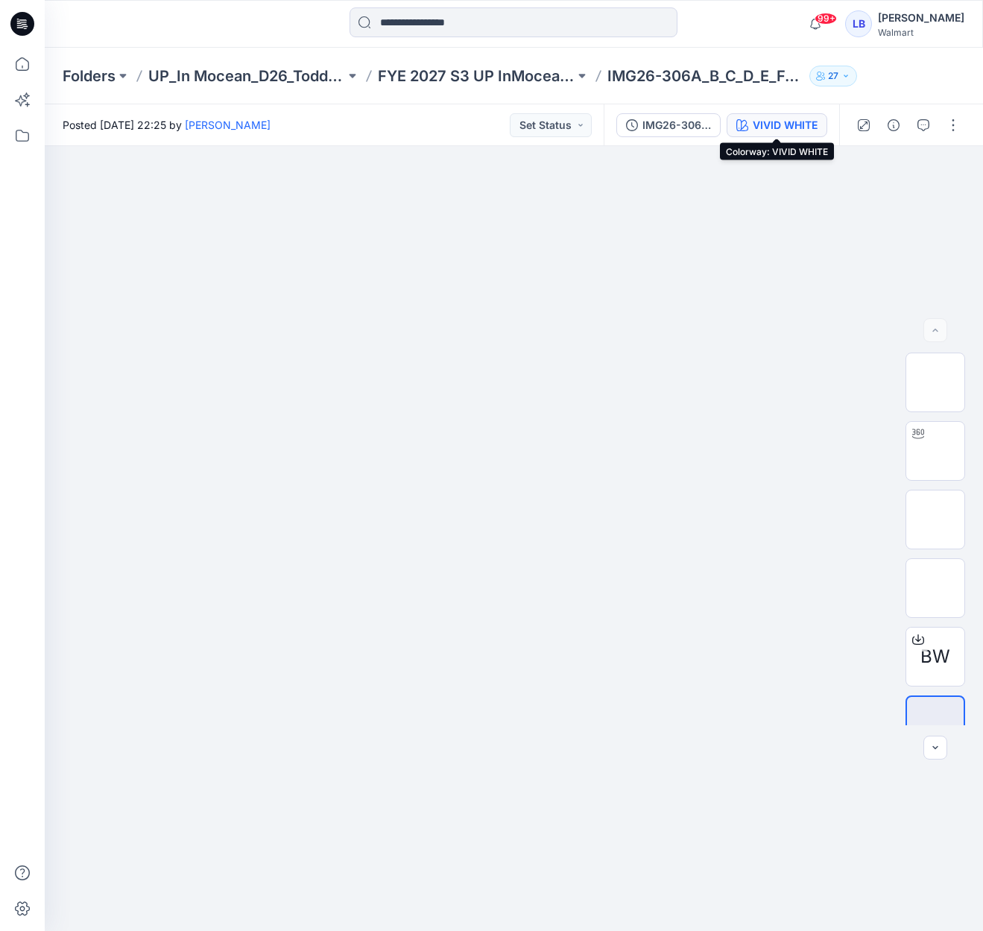
click at [809, 119] on div "VIVID WHITE" at bounding box center [784, 125] width 65 height 16
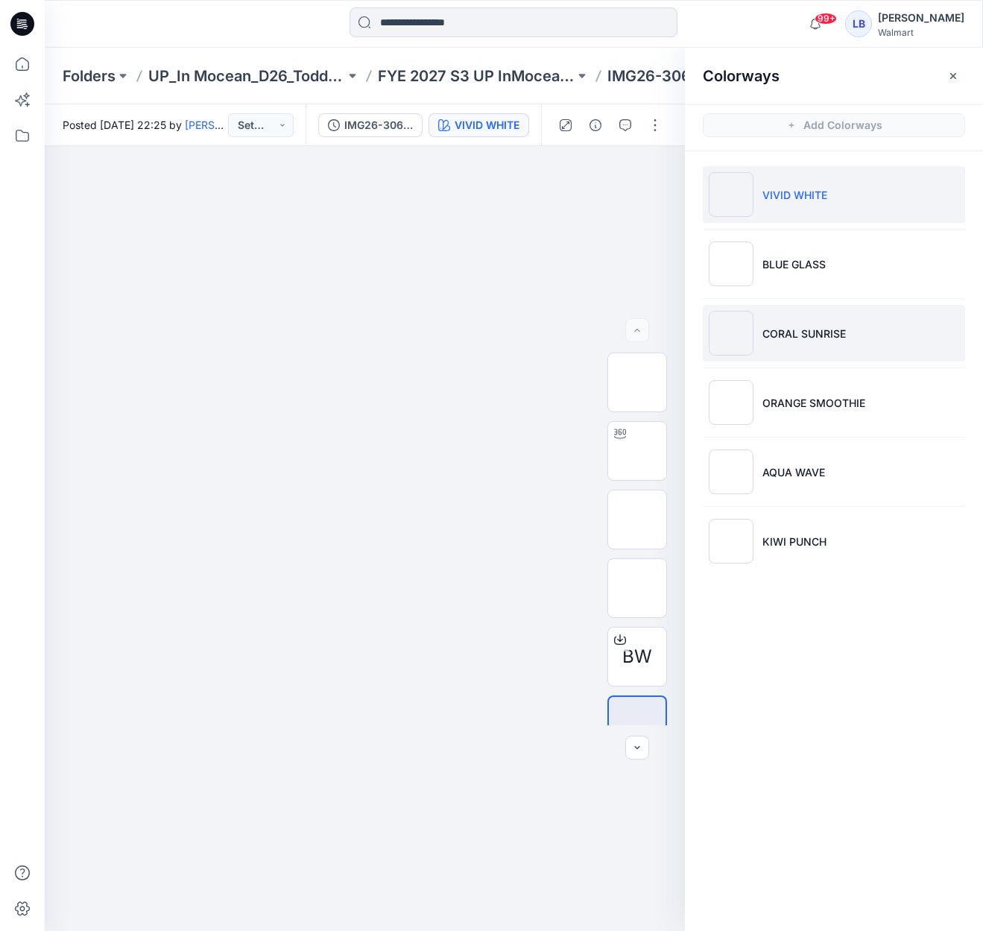
drag, startPoint x: 814, startPoint y: 259, endPoint x: 817, endPoint y: 314, distance: 54.5
click at [814, 260] on p "BLUE GLASS" at bounding box center [793, 264] width 63 height 16
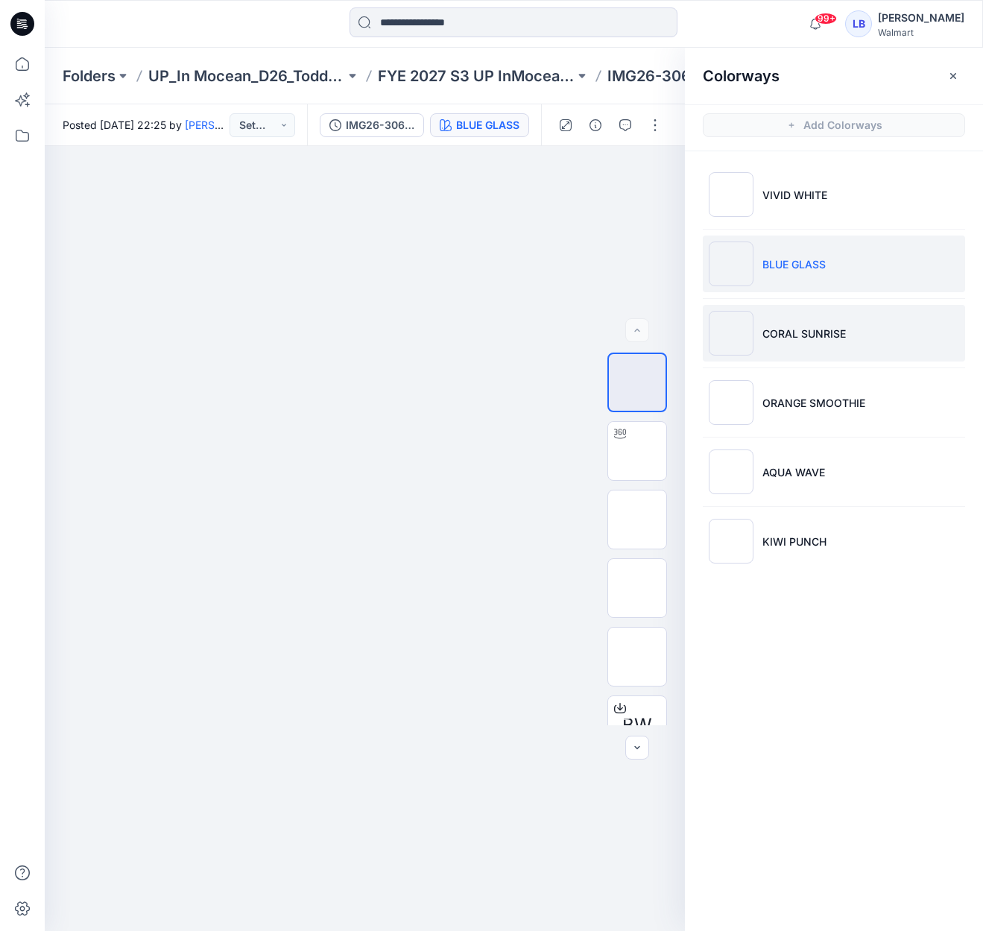
drag, startPoint x: 818, startPoint y: 328, endPoint x: 821, endPoint y: 358, distance: 30.7
click at [818, 328] on p "CORAL SUNRISE" at bounding box center [803, 334] width 83 height 16
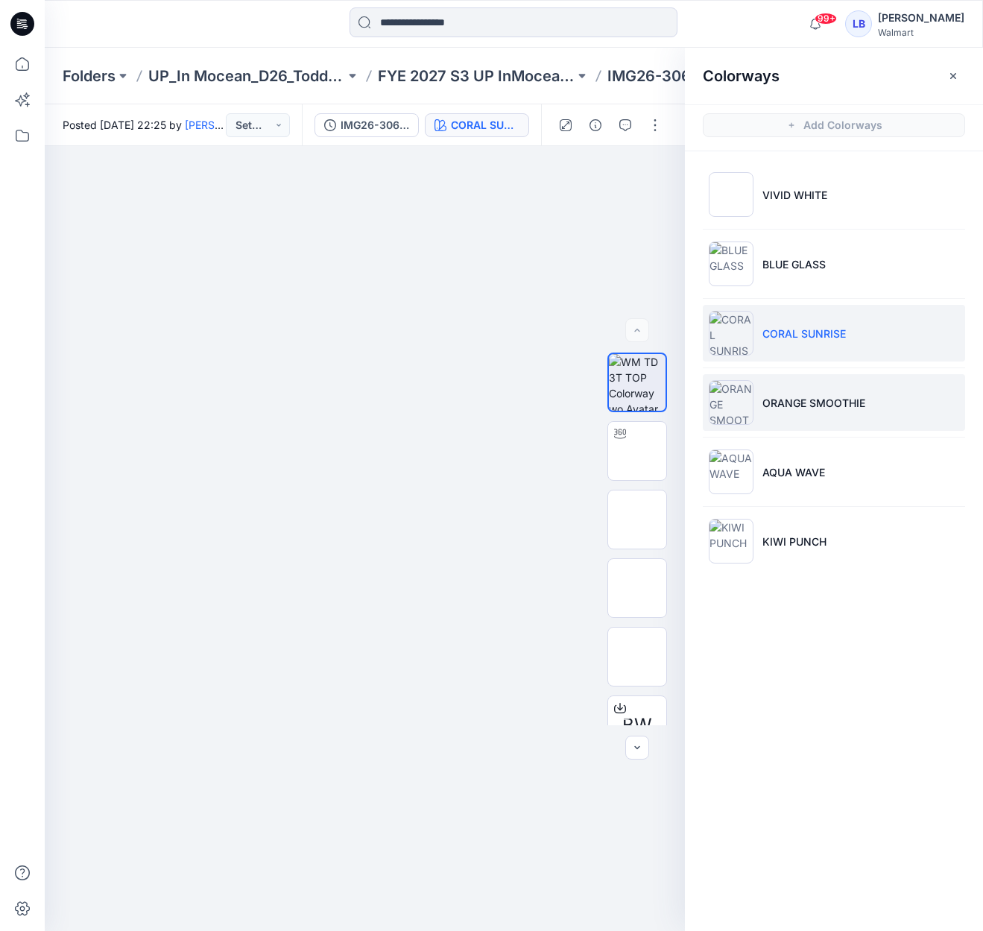
drag, startPoint x: 824, startPoint y: 395, endPoint x: 824, endPoint y: 416, distance: 20.9
click at [825, 395] on p "ORANGE SMOOTHIE" at bounding box center [813, 403] width 103 height 16
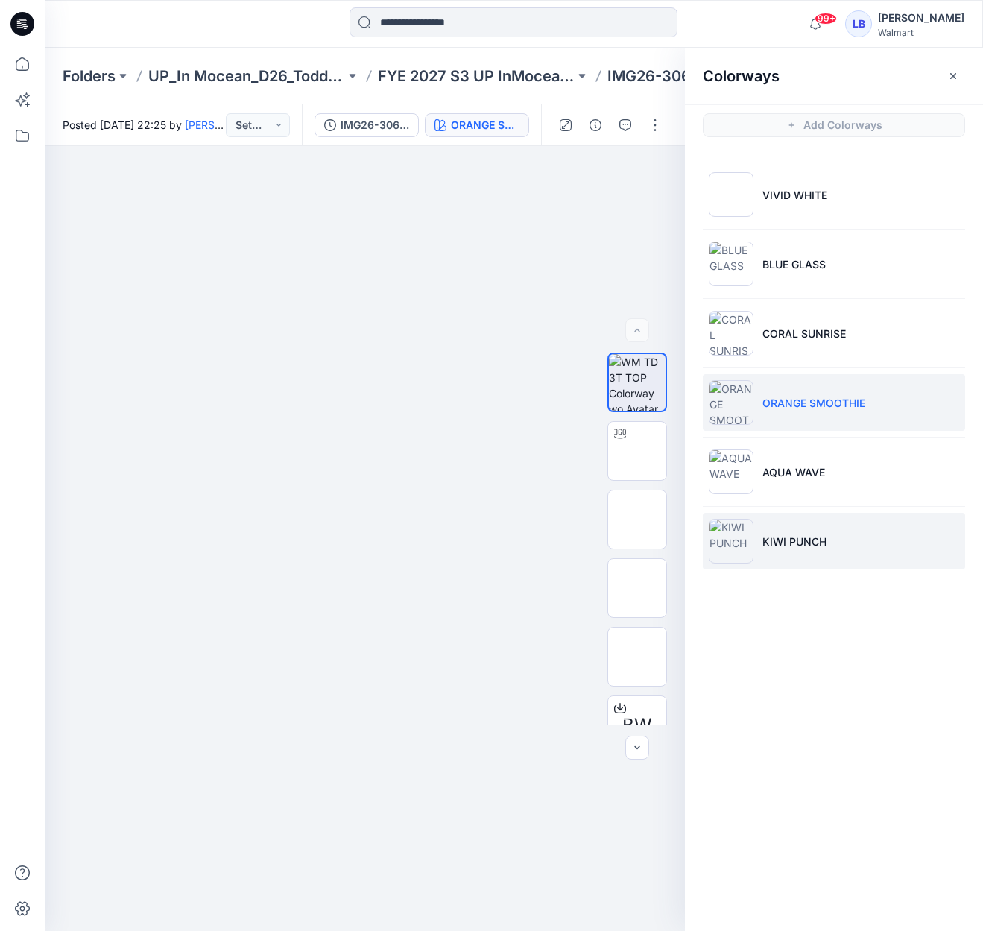
drag, startPoint x: 830, startPoint y: 481, endPoint x: 816, endPoint y: 524, distance: 45.5
click at [830, 481] on li "AQUA WAVE" at bounding box center [834, 471] width 262 height 57
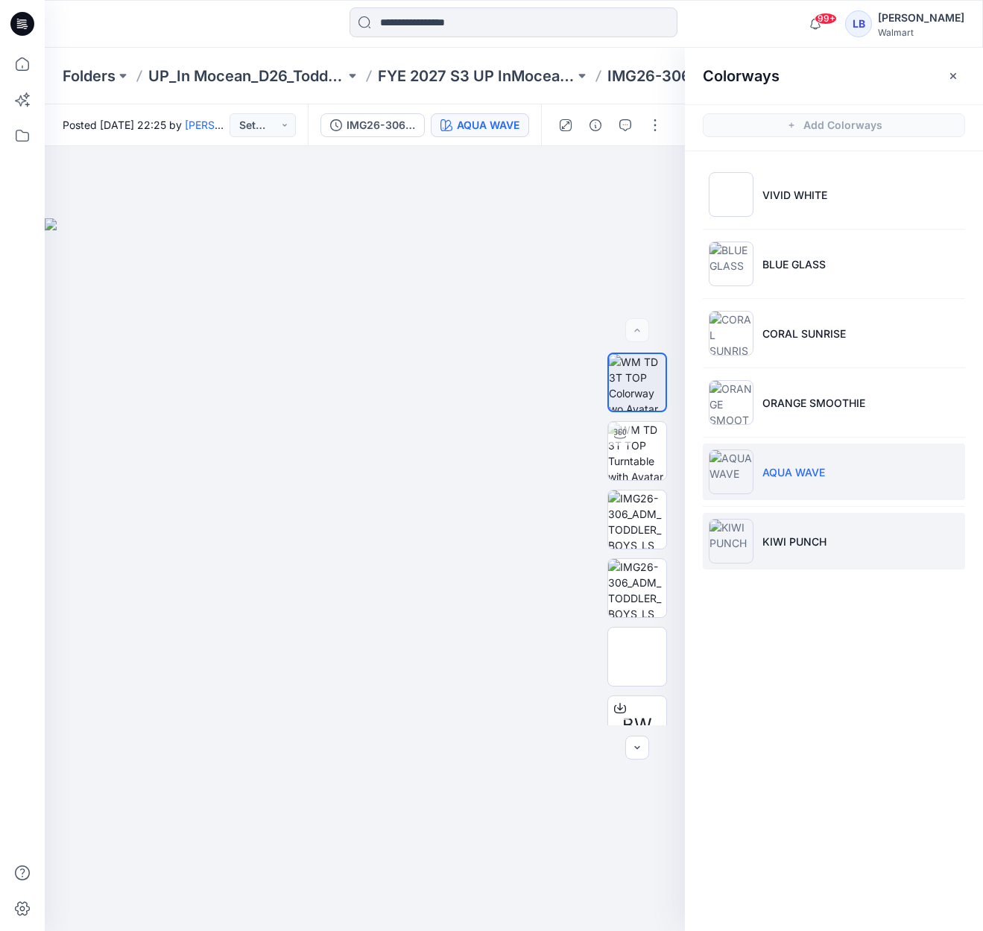
click at [815, 536] on p "KIWI PUNCH" at bounding box center [794, 541] width 64 height 16
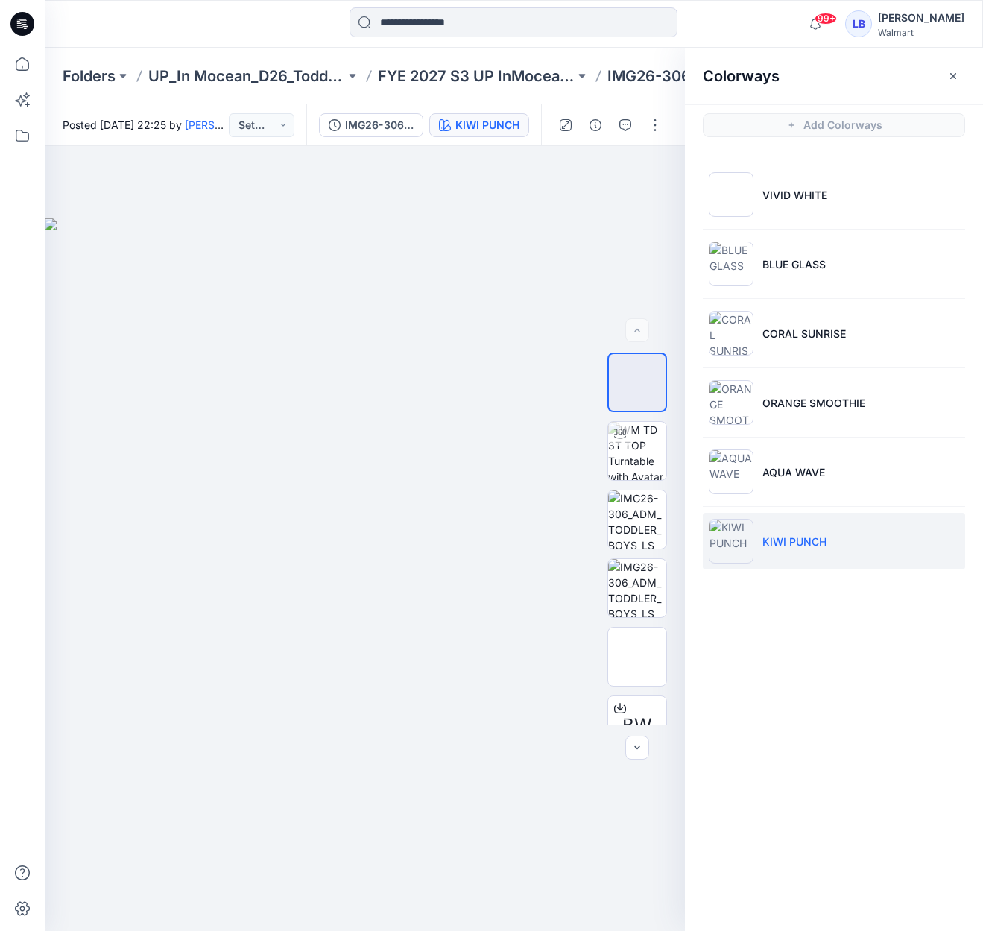
click at [647, 52] on div "Folders UP_In Mocean_D26_Toddler Boy Swim FYE 2027 S3 UP InMocean D26 Toddler B…" at bounding box center [514, 76] width 938 height 57
click at [491, 77] on p "FYE 2027 S3 UP InMocean D26 Toddler Boy Swim" at bounding box center [476, 76] width 197 height 21
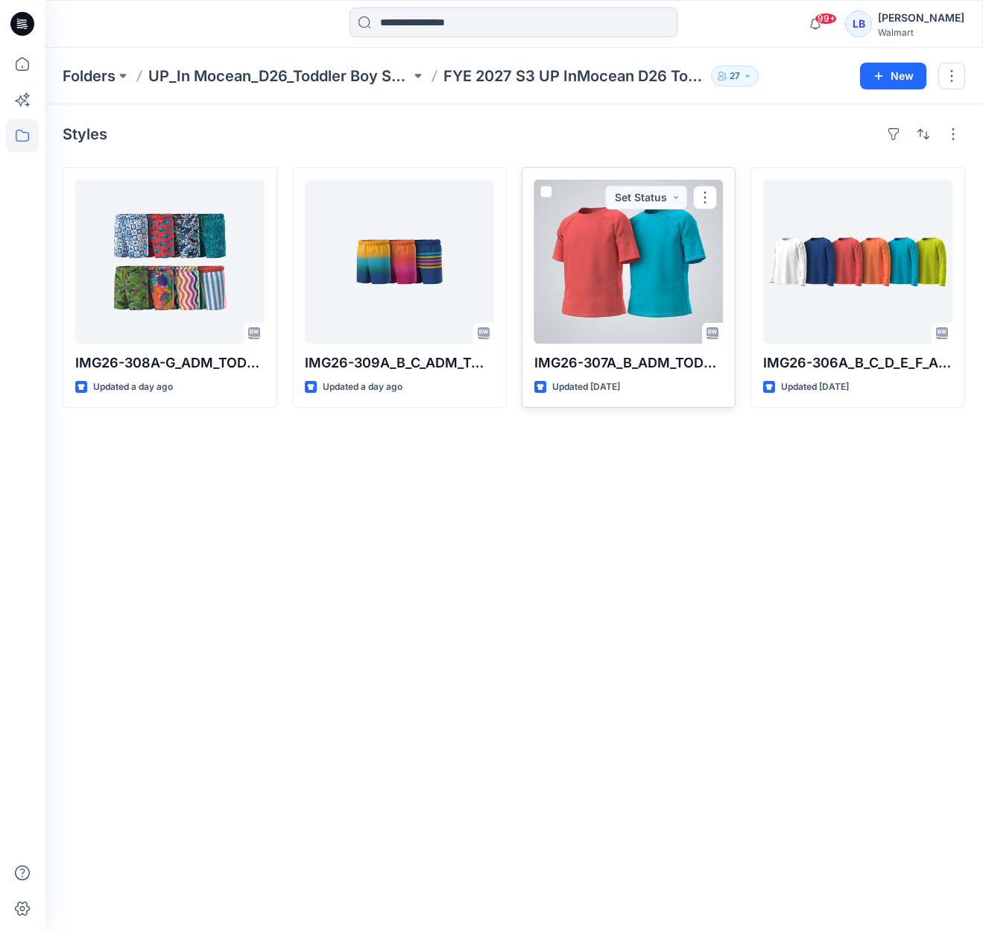
click at [592, 262] on div at bounding box center [628, 262] width 189 height 164
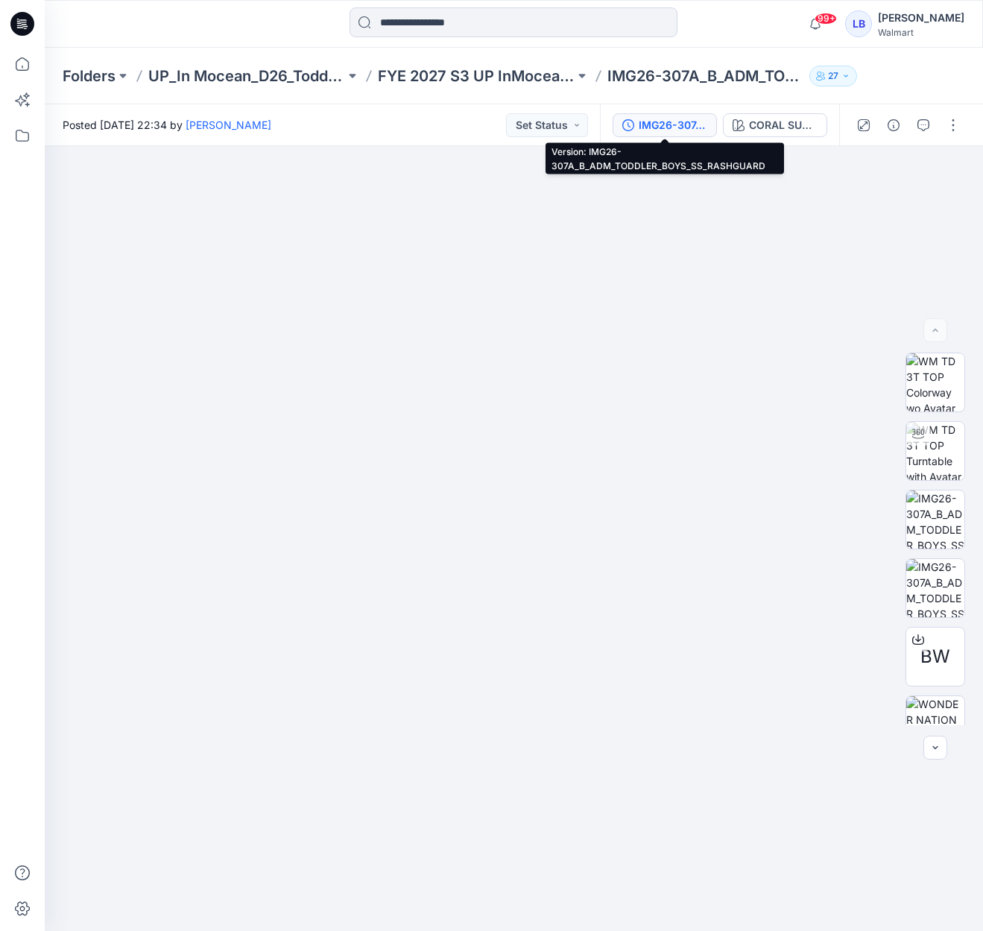
click at [671, 118] on div "IMG26-307A_B_ADM_TODDLER_BOYS_SS_RASHGUARD" at bounding box center [672, 125] width 69 height 16
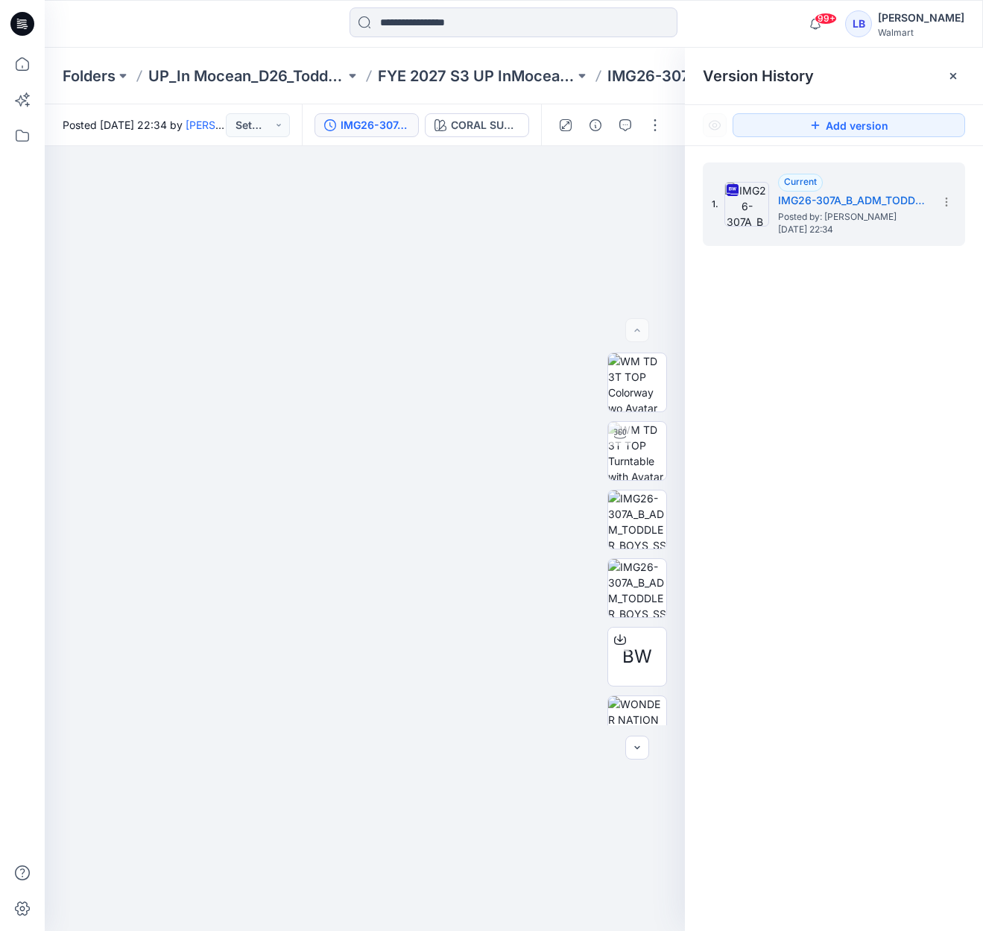
drag, startPoint x: 617, startPoint y: 97, endPoint x: 872, endPoint y: 87, distance: 255.7
click at [617, 97] on div "Folders UP_In Mocean_D26_Toddler Boy Swim FYE 2027 S3 UP InMocean D26 Toddler B…" at bounding box center [514, 76] width 938 height 57
click at [959, 77] on div at bounding box center [953, 76] width 24 height 24
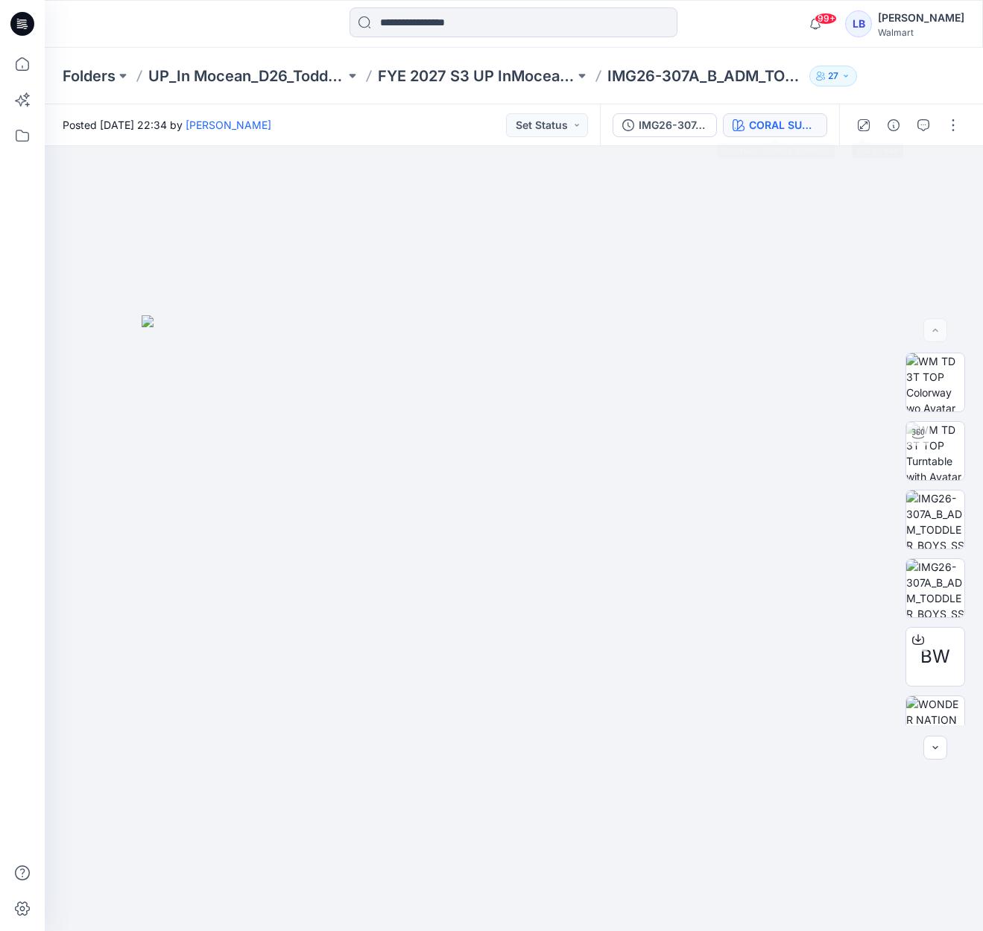
click at [764, 122] on div "CORAL SUNRISE" at bounding box center [783, 125] width 69 height 16
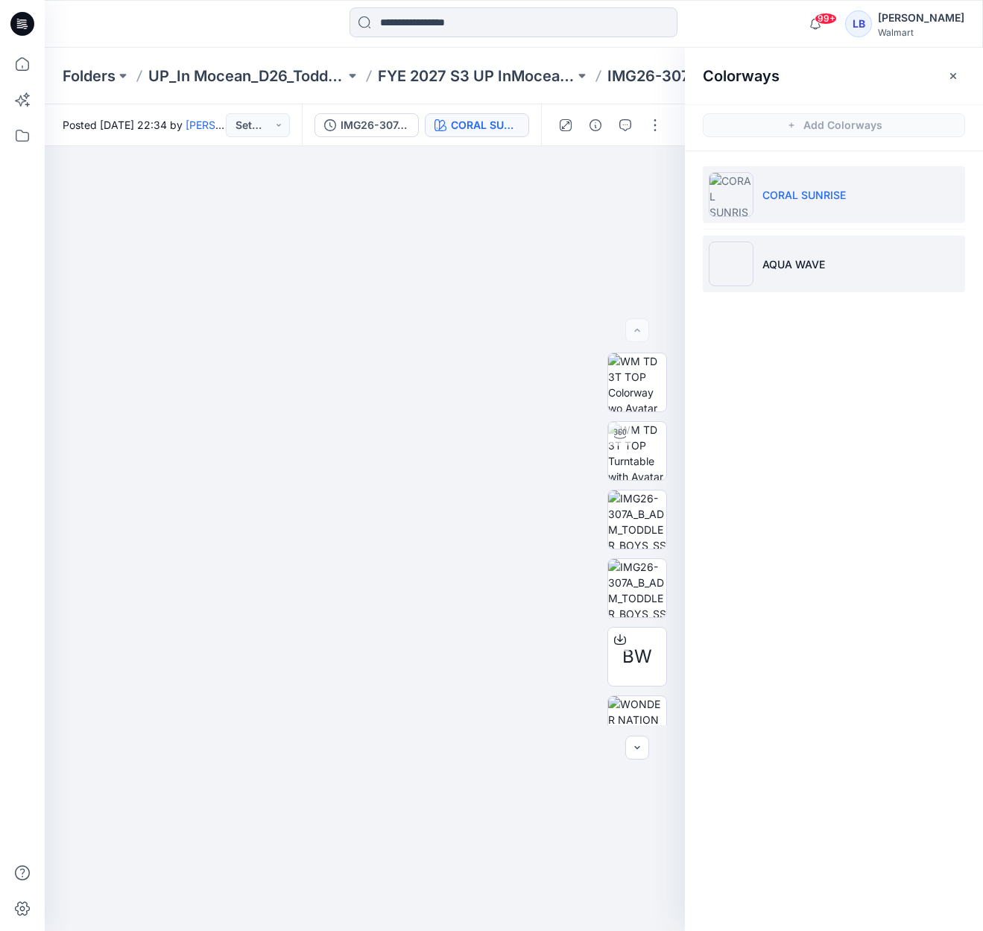
click at [774, 268] on p "AQUA WAVE" at bounding box center [793, 264] width 63 height 16
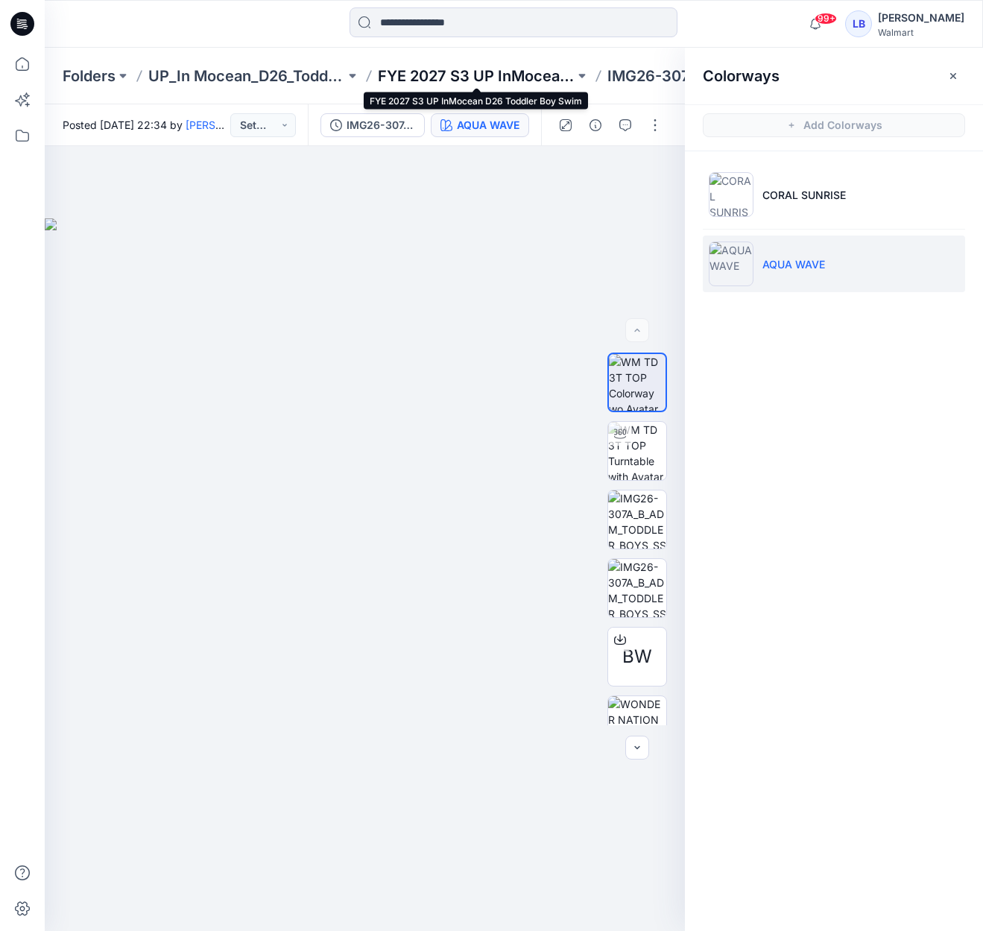
click at [516, 70] on p "FYE 2027 S3 UP InMocean D26 Toddler Boy Swim" at bounding box center [476, 76] width 197 height 21
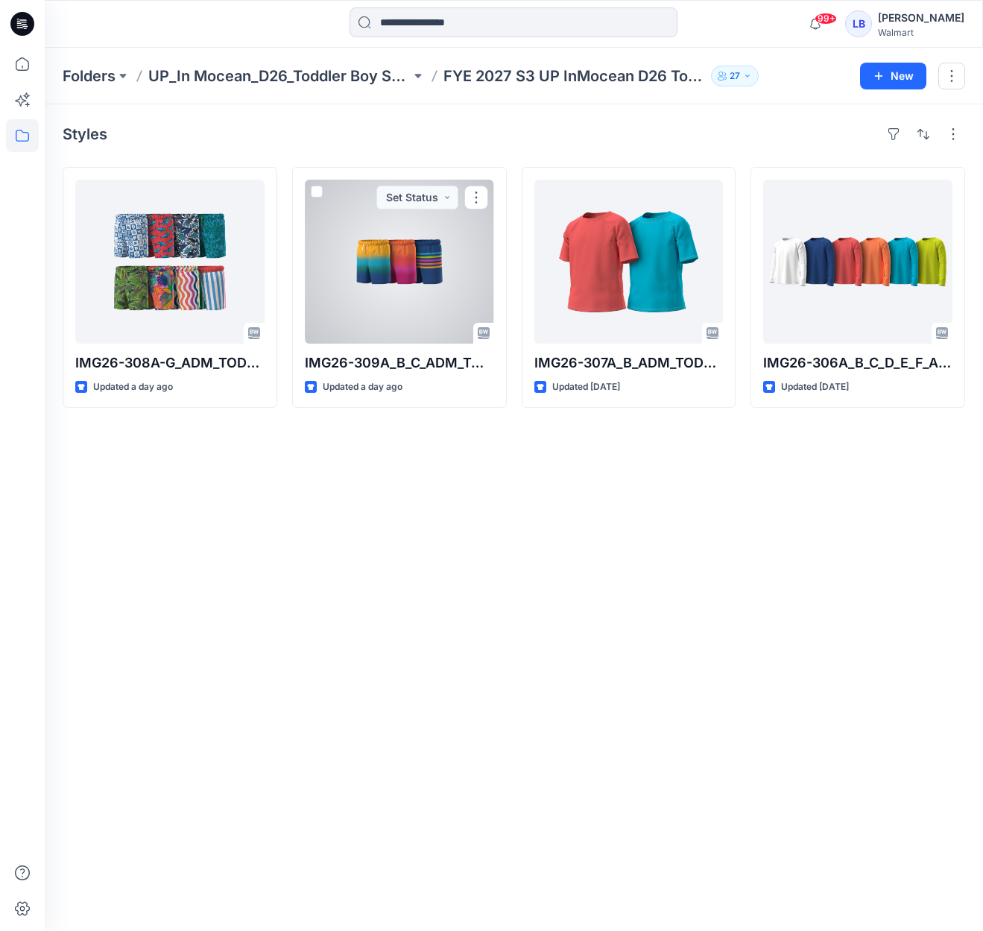
click at [377, 271] on div at bounding box center [399, 262] width 189 height 164
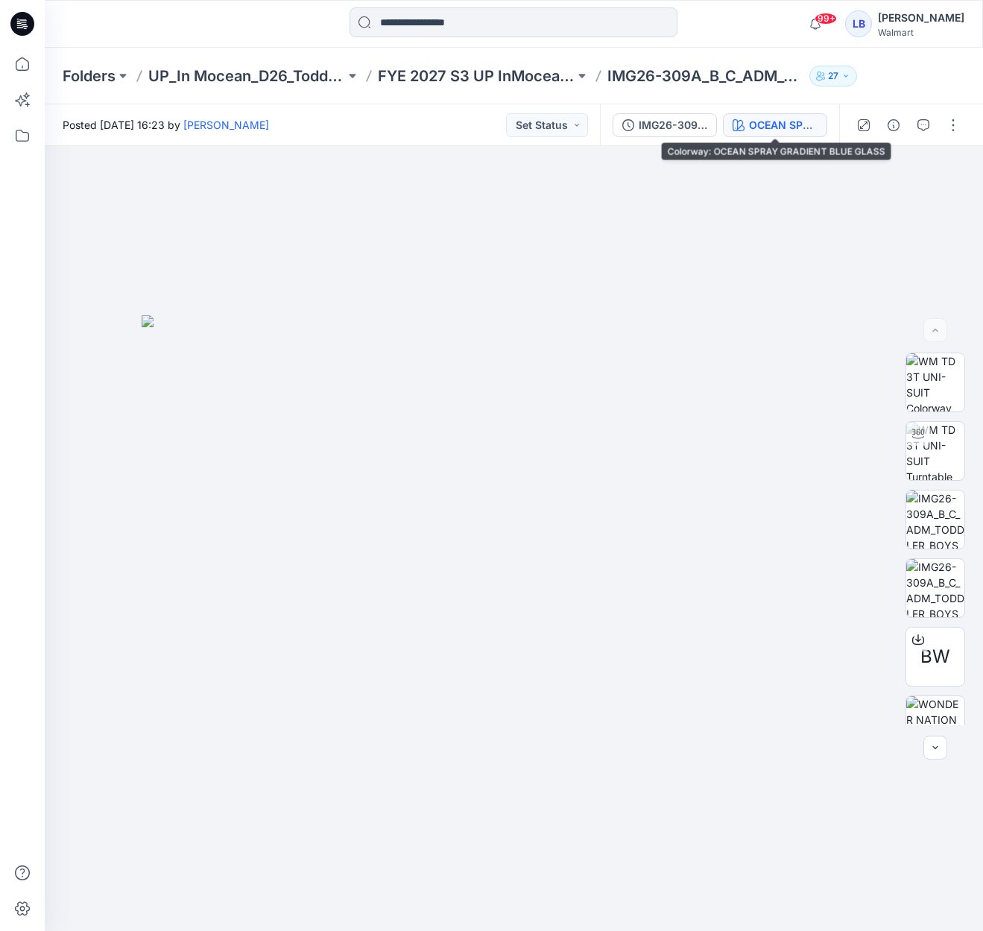
click at [761, 119] on div "OCEAN SPRAY GRADIENT BLUE GLASS" at bounding box center [783, 125] width 69 height 16
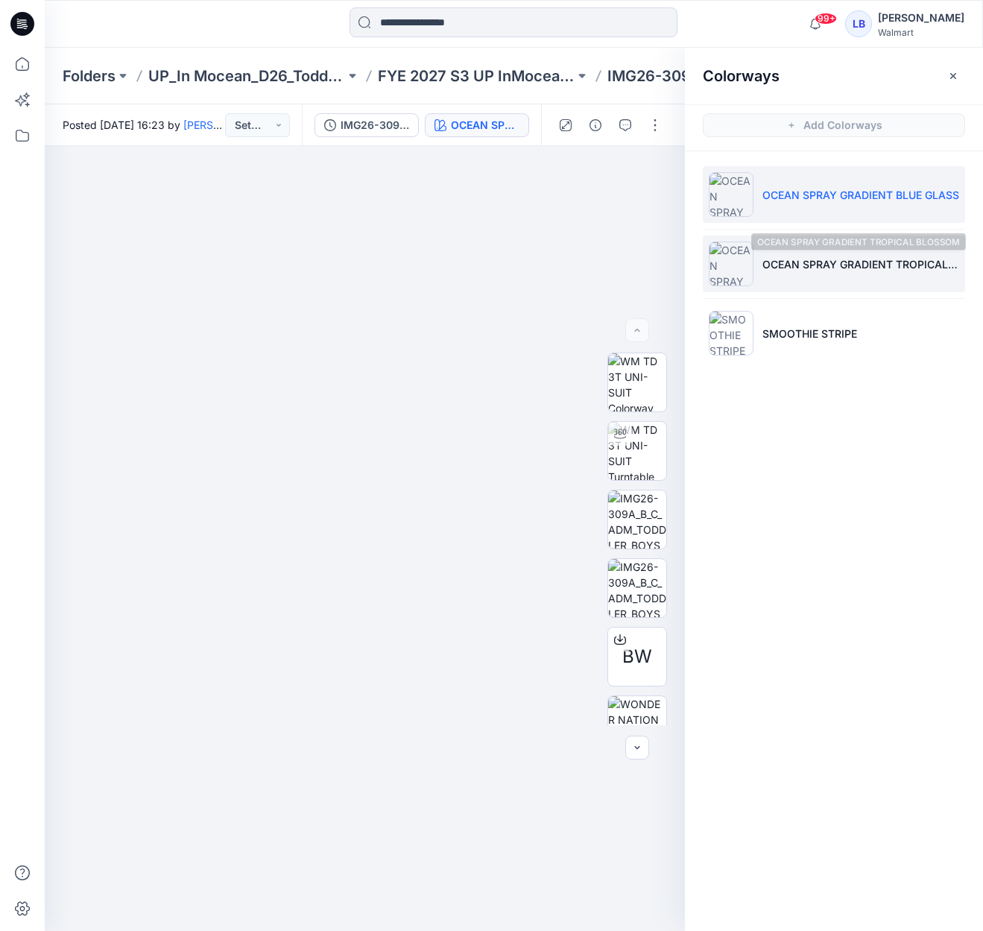
click at [817, 267] on p "OCEAN SPRAY GRADIENT TROPICAL BLOSSOM" at bounding box center [860, 264] width 197 height 16
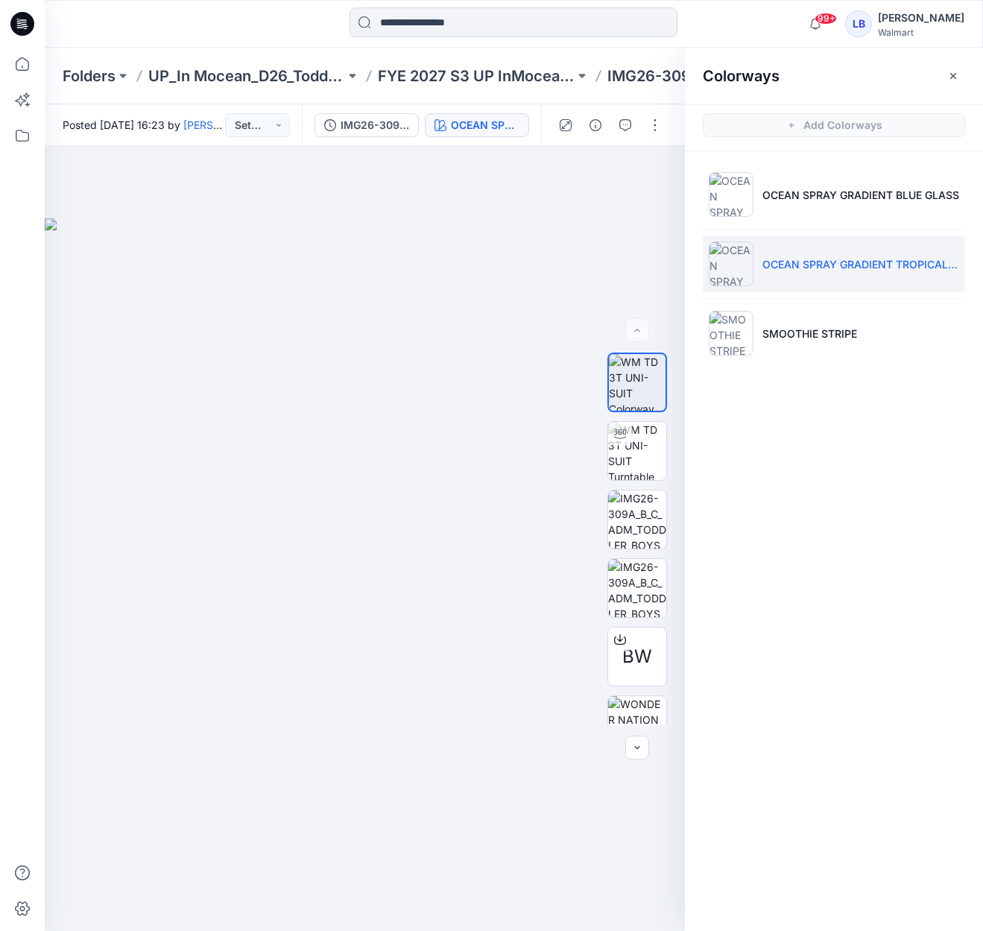
drag, startPoint x: 952, startPoint y: 70, endPoint x: 831, endPoint y: 82, distance: 121.3
click at [952, 70] on icon "button" at bounding box center [953, 76] width 12 height 12
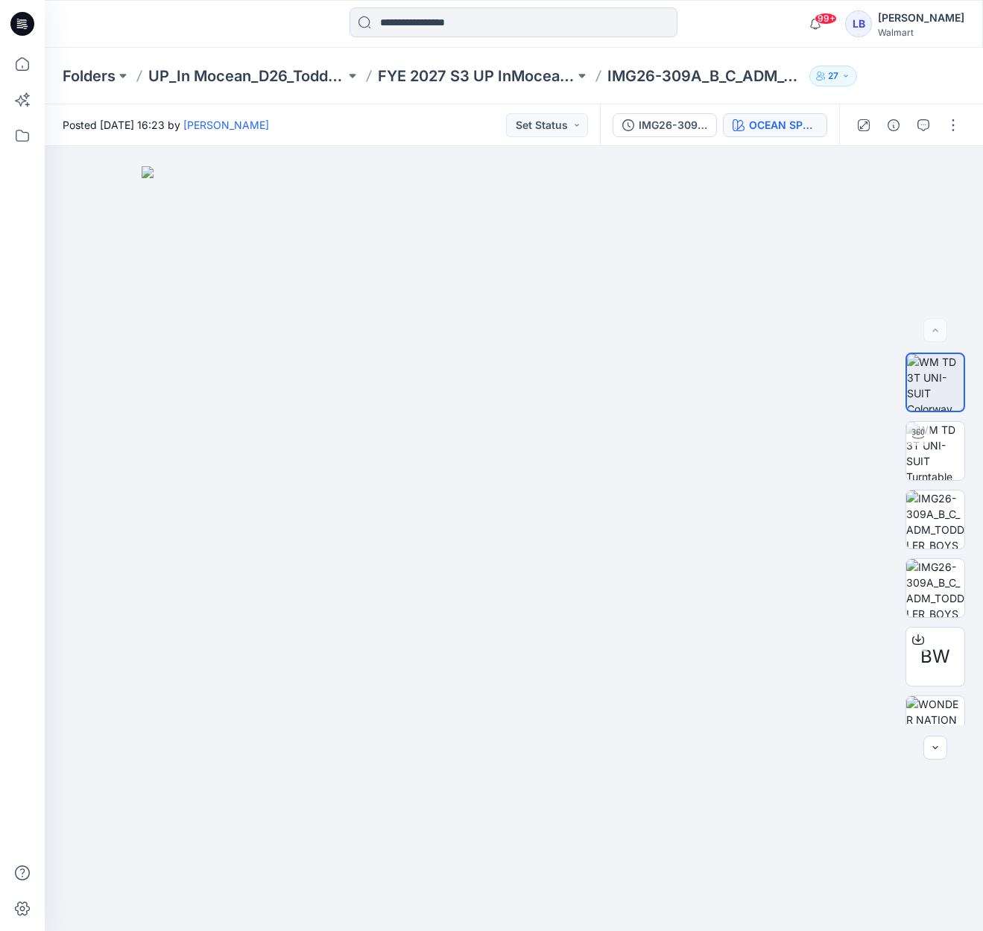
click at [780, 121] on div "OCEAN SPRAY GRADIENT TROPICAL BLOSSOM" at bounding box center [783, 125] width 69 height 16
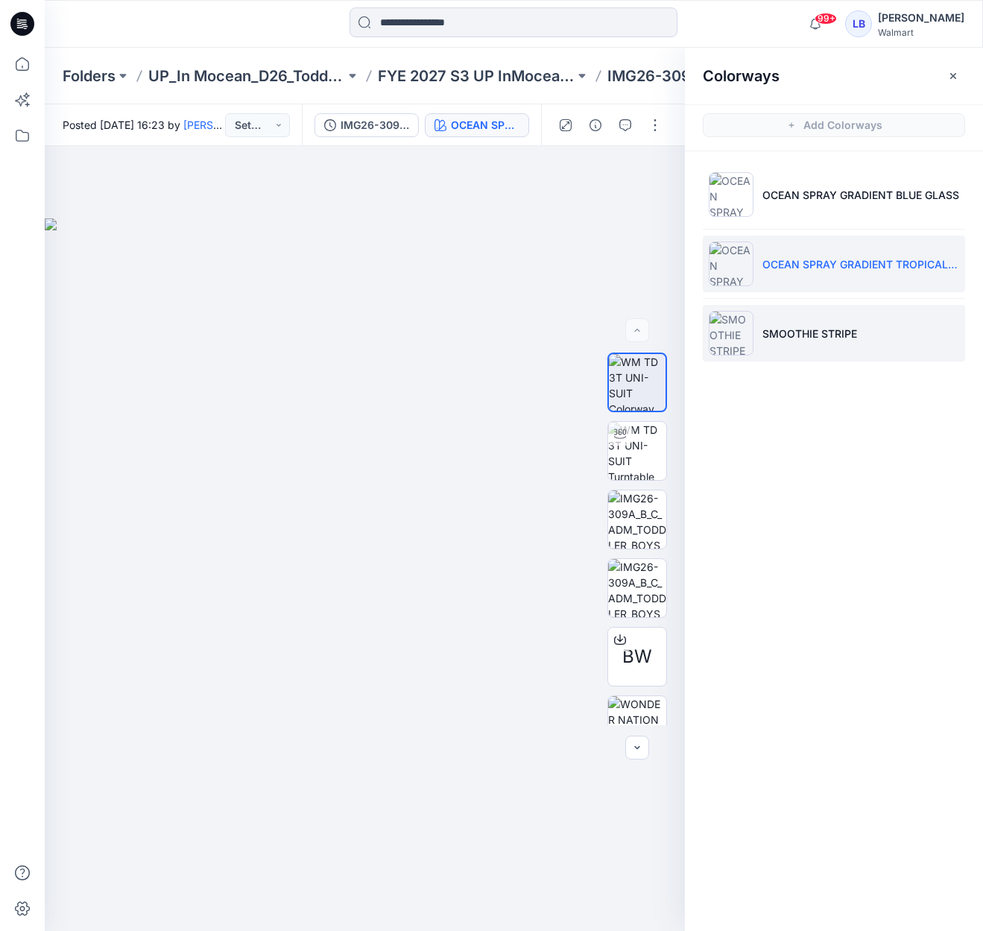
click at [818, 330] on p "SMOOTHIE STRIPE" at bounding box center [809, 334] width 95 height 16
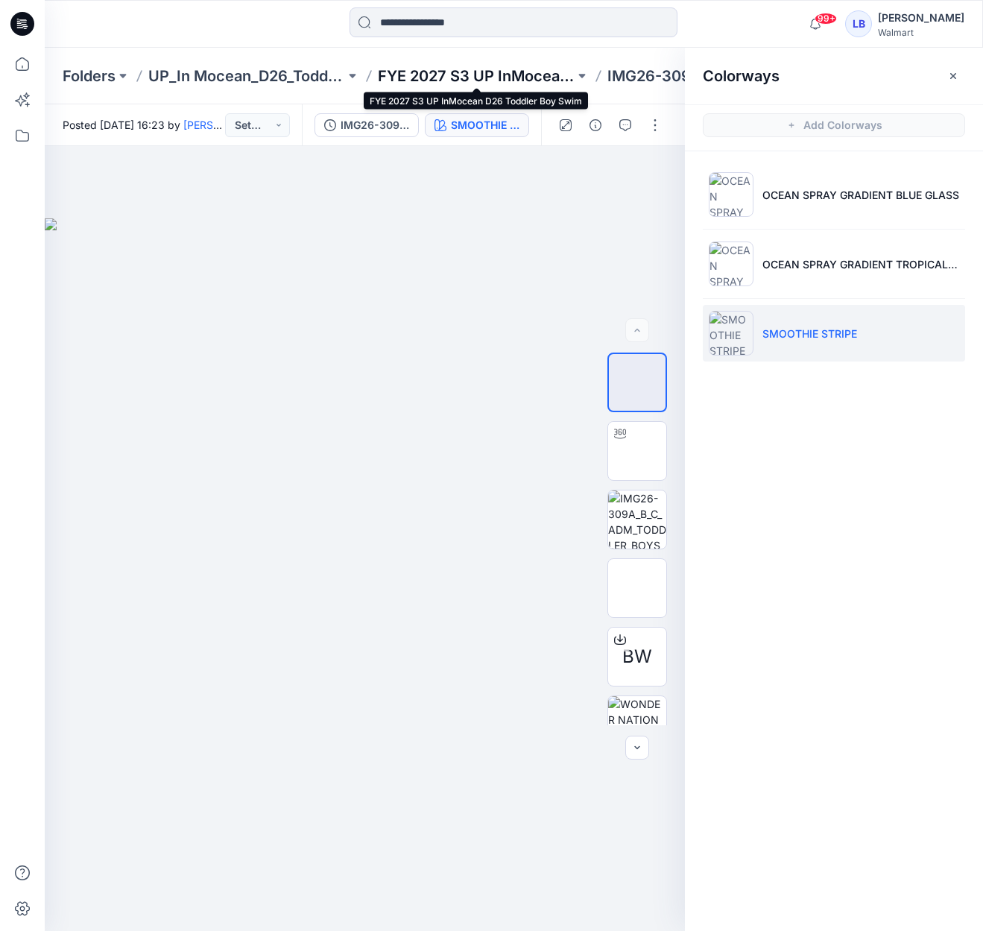
click at [491, 72] on p "FYE 2027 S3 UP InMocean D26 Toddler Boy Swim" at bounding box center [476, 76] width 197 height 21
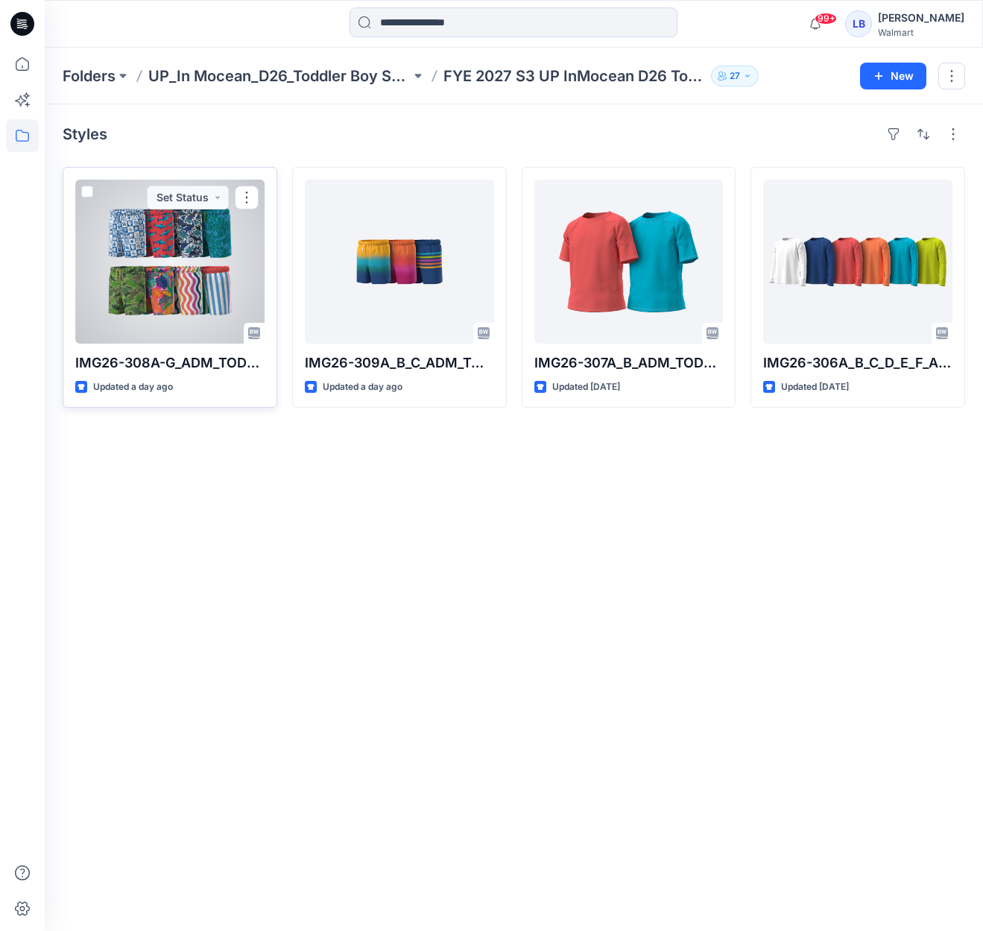
click at [171, 246] on div at bounding box center [169, 262] width 189 height 164
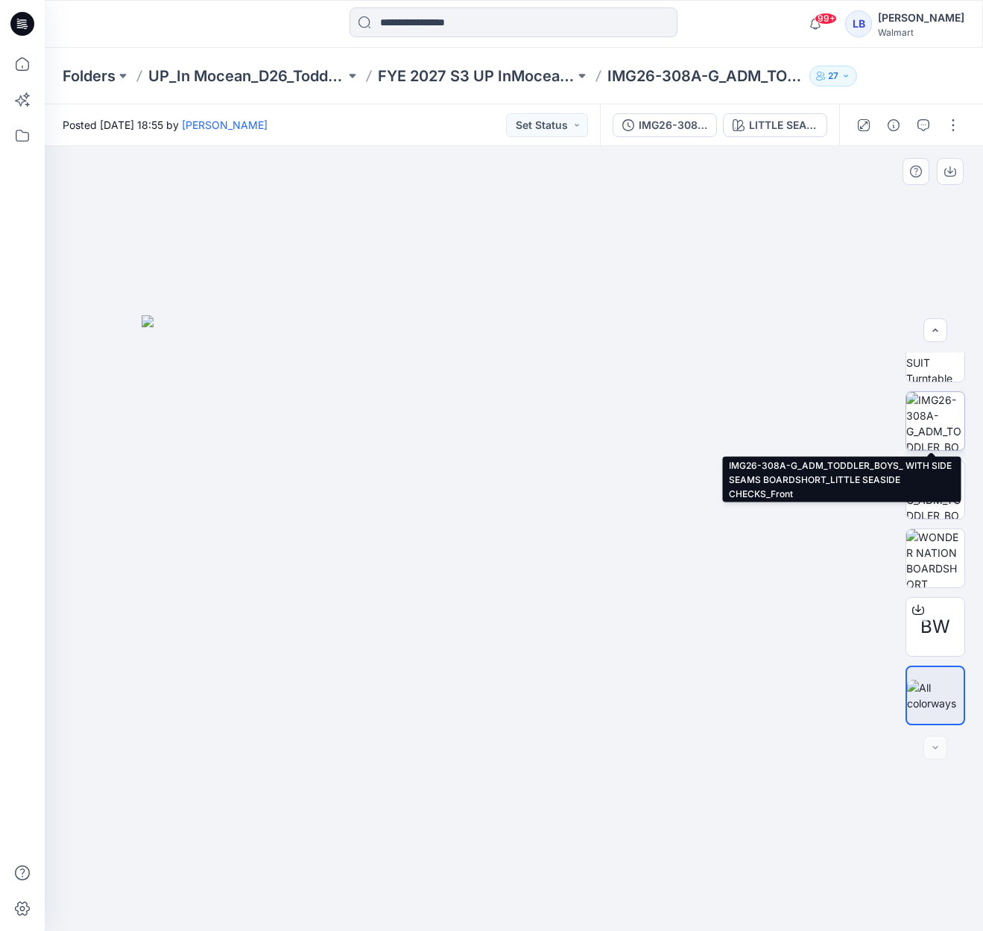
scroll to position [98, 0]
click at [941, 434] on img at bounding box center [935, 421] width 58 height 58
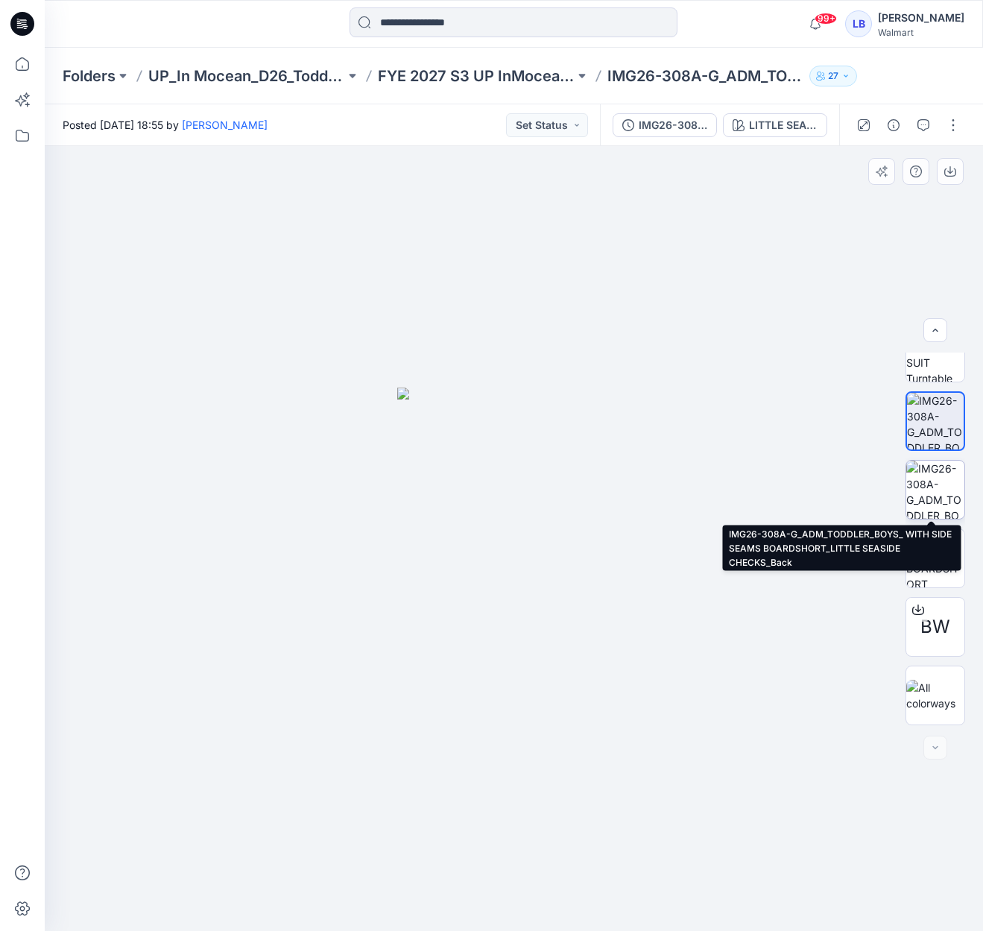
click at [932, 488] on img at bounding box center [935, 489] width 58 height 58
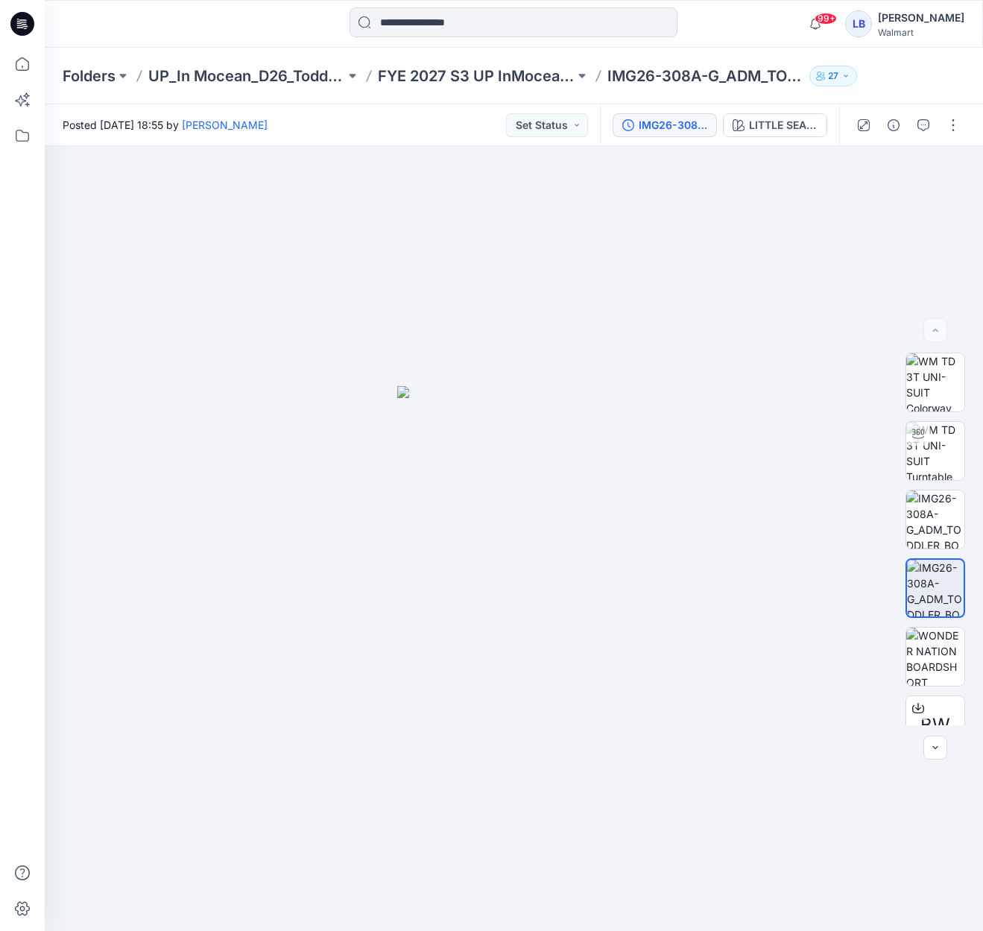
scroll to position [0, 0]
click at [782, 132] on div "LITTLE SEASIDE CHECKS" at bounding box center [783, 125] width 69 height 16
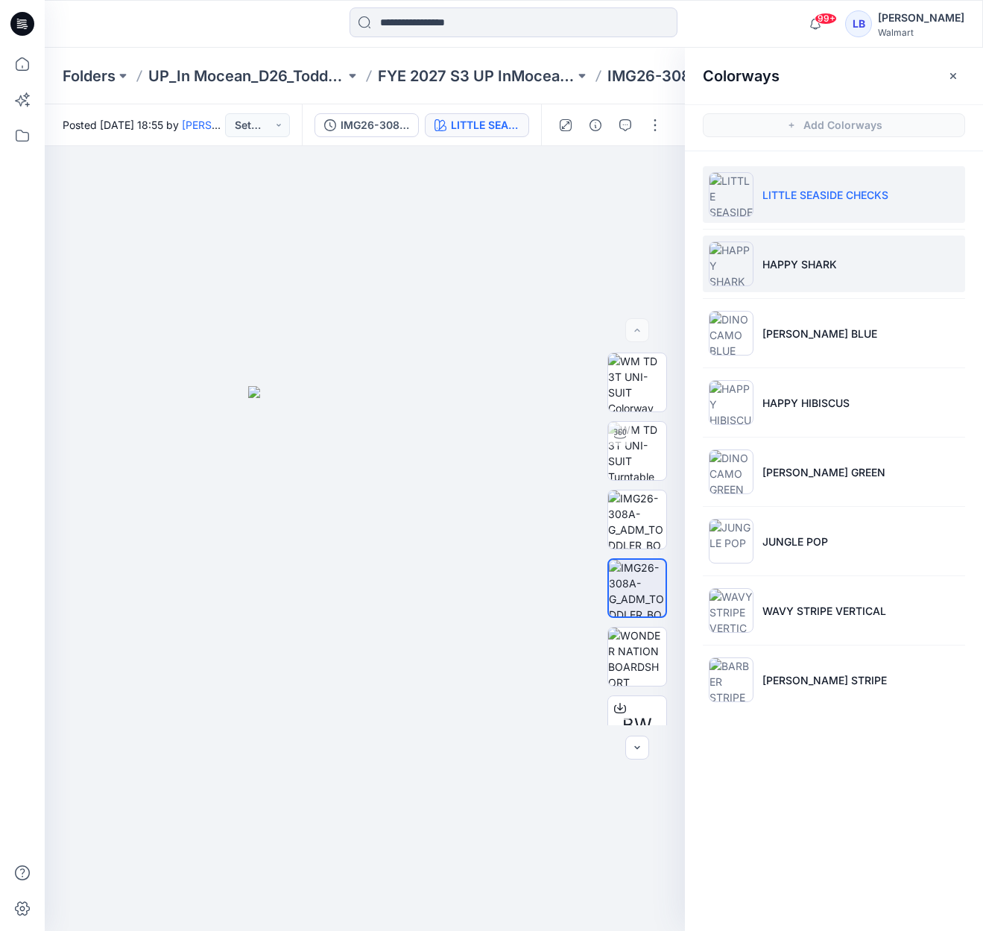
click at [852, 261] on li "HAPPY SHARK" at bounding box center [834, 263] width 262 height 57
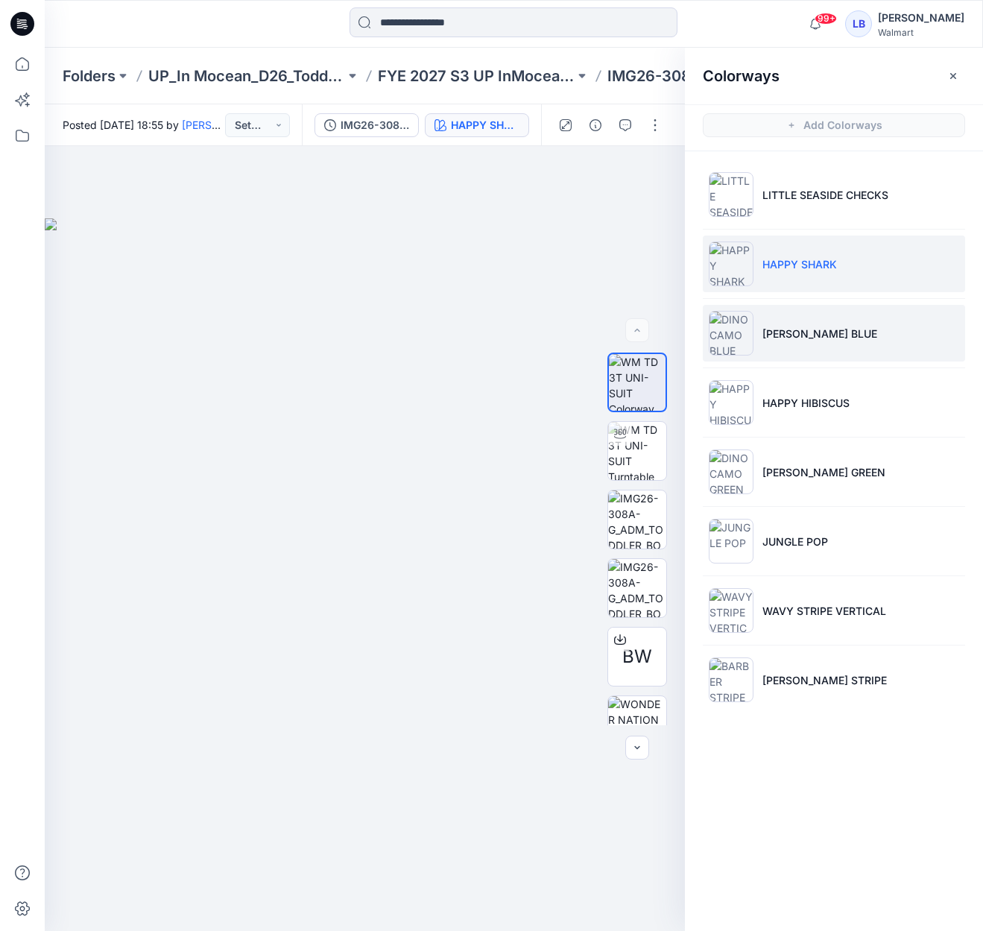
click at [867, 330] on li "[PERSON_NAME] BLUE" at bounding box center [834, 333] width 262 height 57
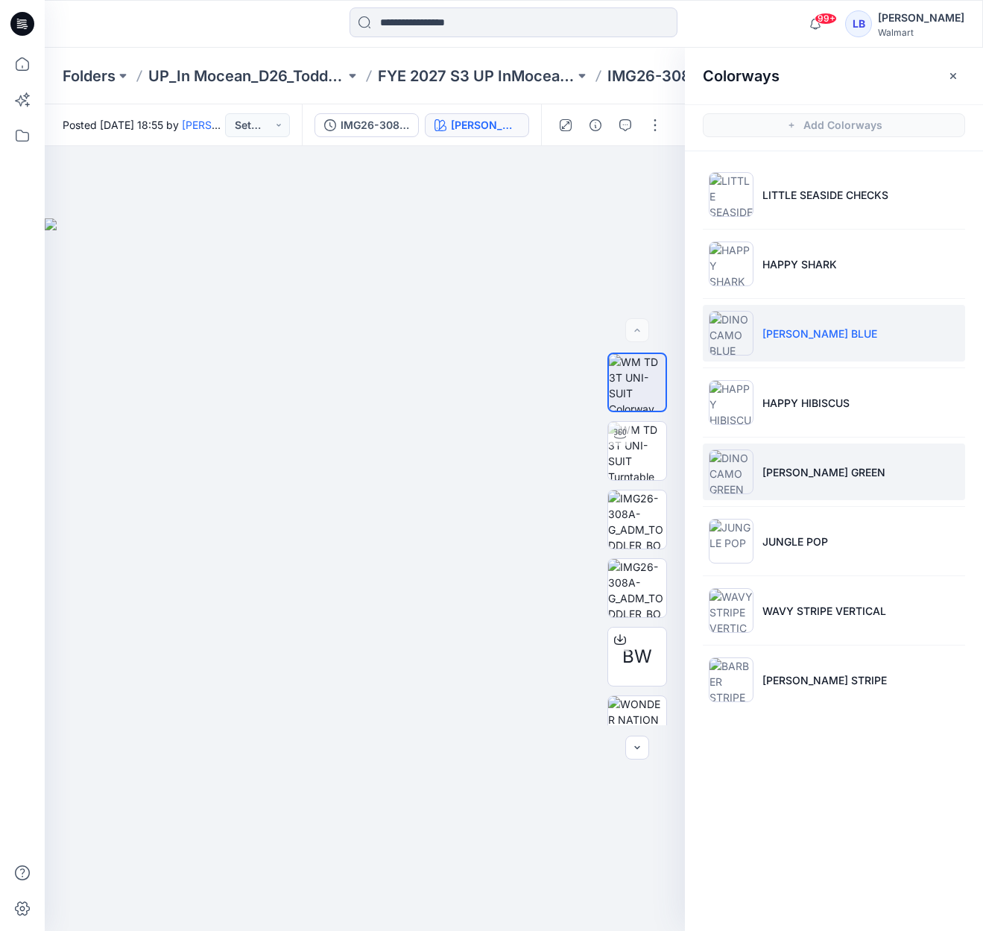
click at [855, 462] on li "[PERSON_NAME] GREEN" at bounding box center [834, 471] width 262 height 57
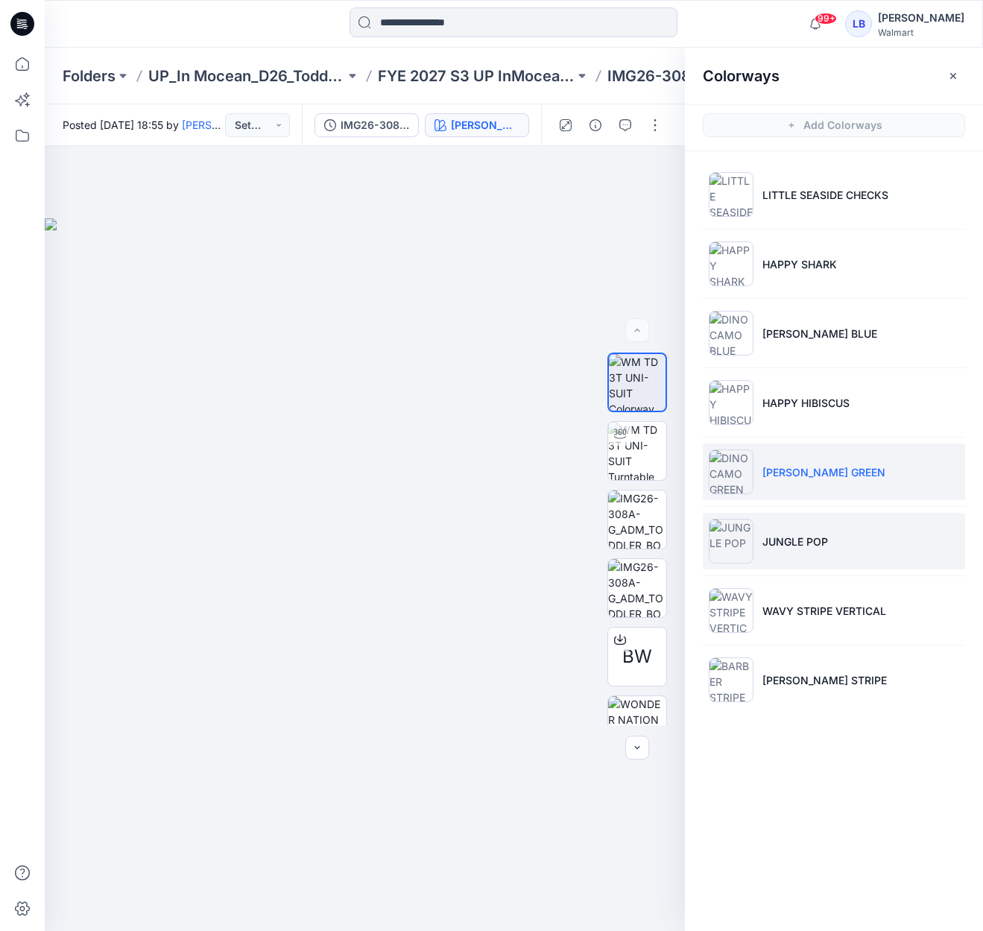
click at [844, 530] on li "JUNGLE POP" at bounding box center [834, 541] width 262 height 57
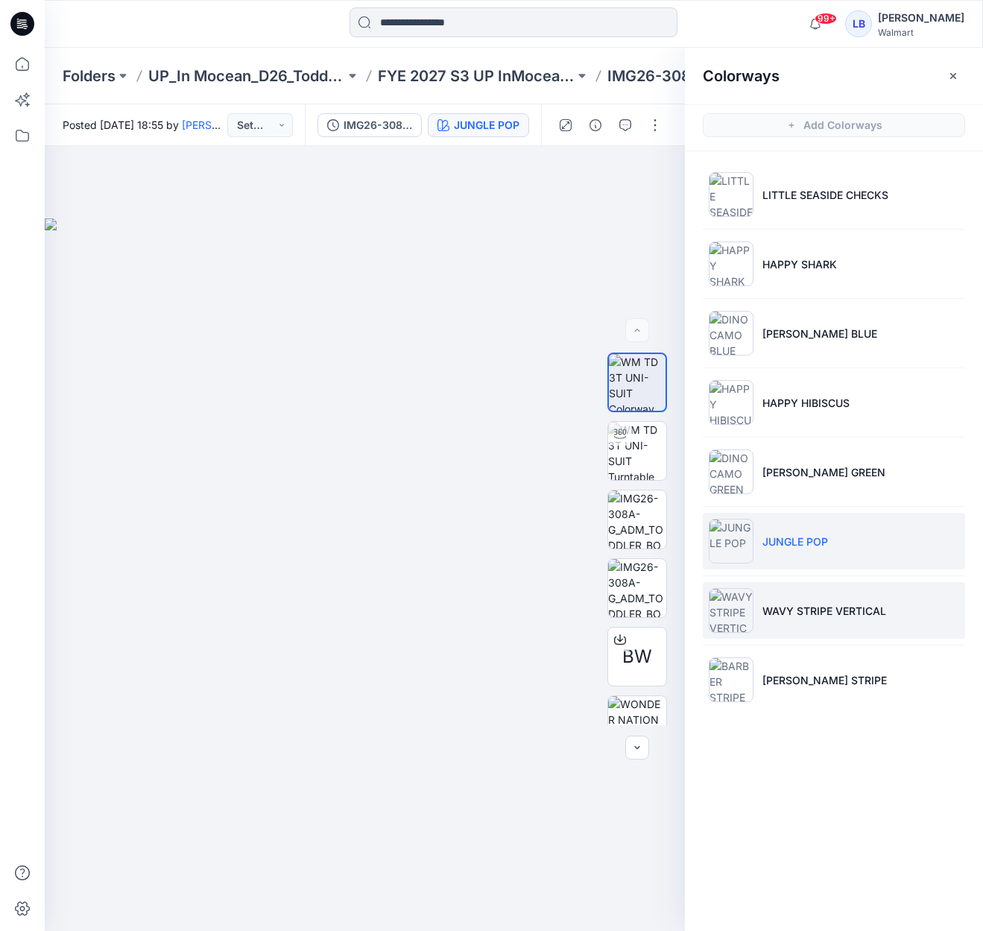
click at [834, 616] on p "WAVY STRIPE VERTICAL" at bounding box center [824, 611] width 124 height 16
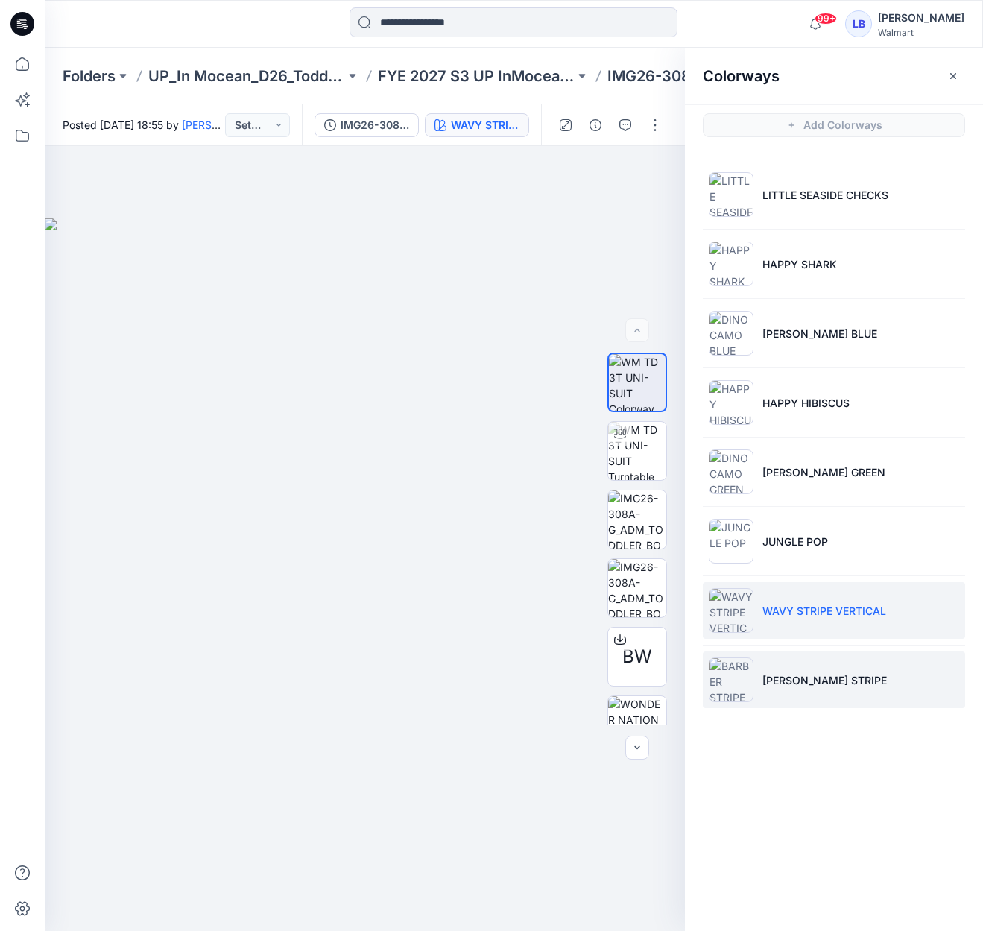
click at [828, 668] on li "[PERSON_NAME] STRIPE" at bounding box center [834, 679] width 262 height 57
